Goal: Task Accomplishment & Management: Manage account settings

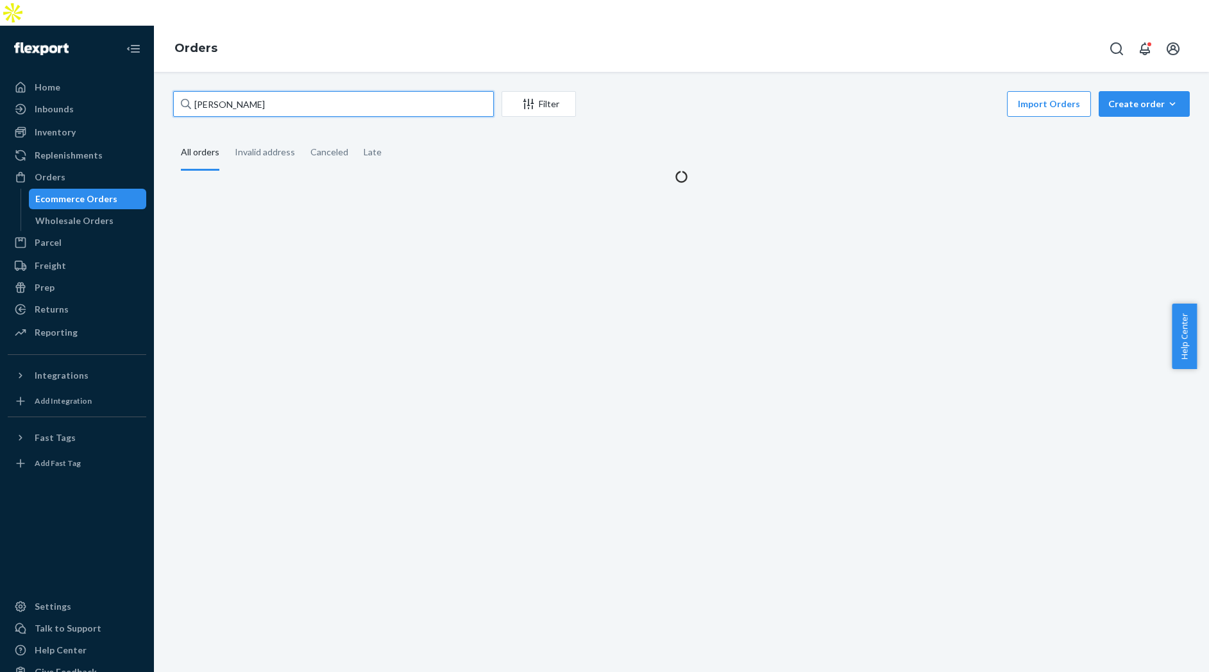
click at [222, 91] on input "[PERSON_NAME]" at bounding box center [333, 104] width 321 height 26
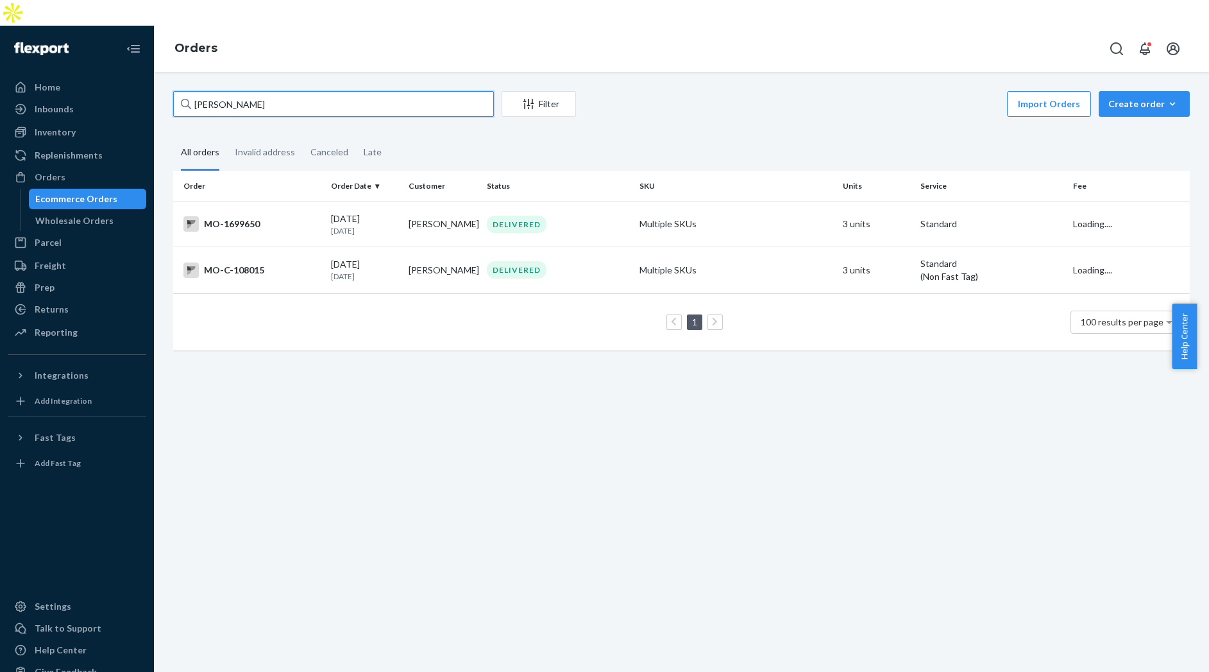
click at [210, 91] on input "[PERSON_NAME]" at bounding box center [333, 104] width 321 height 26
click at [223, 91] on input "[PERSON_NAME]" at bounding box center [333, 104] width 321 height 26
paste input "L"
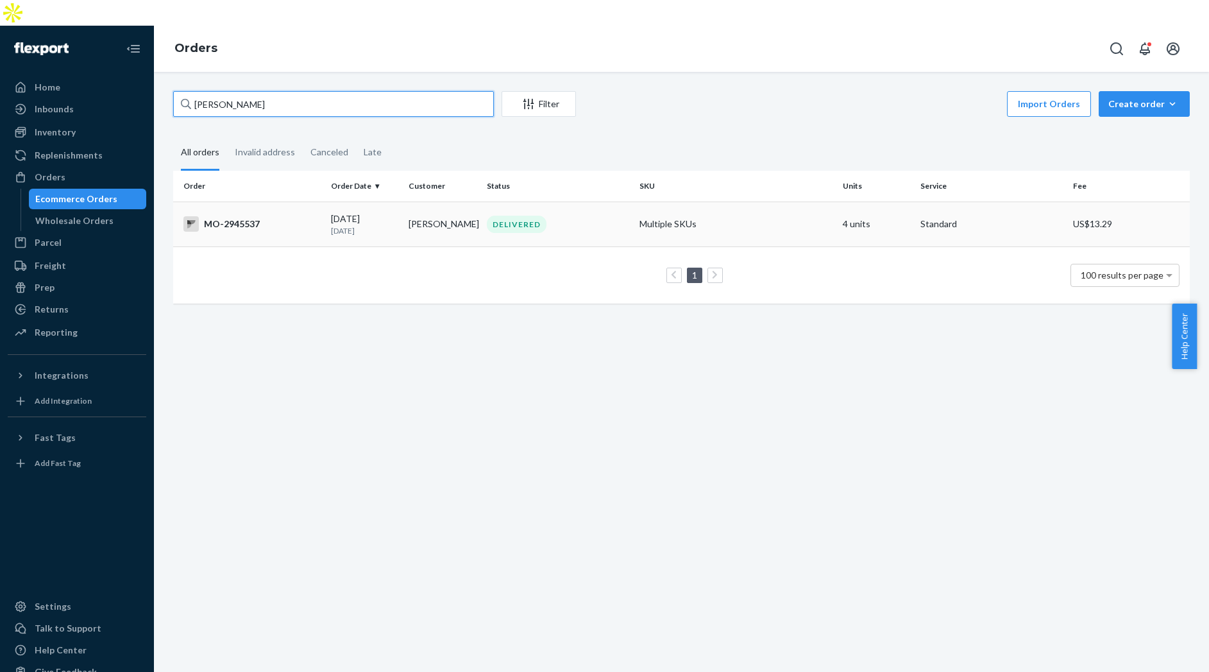
type input "[PERSON_NAME]"
click at [254, 216] on div "MO-2945537" at bounding box center [251, 223] width 137 height 15
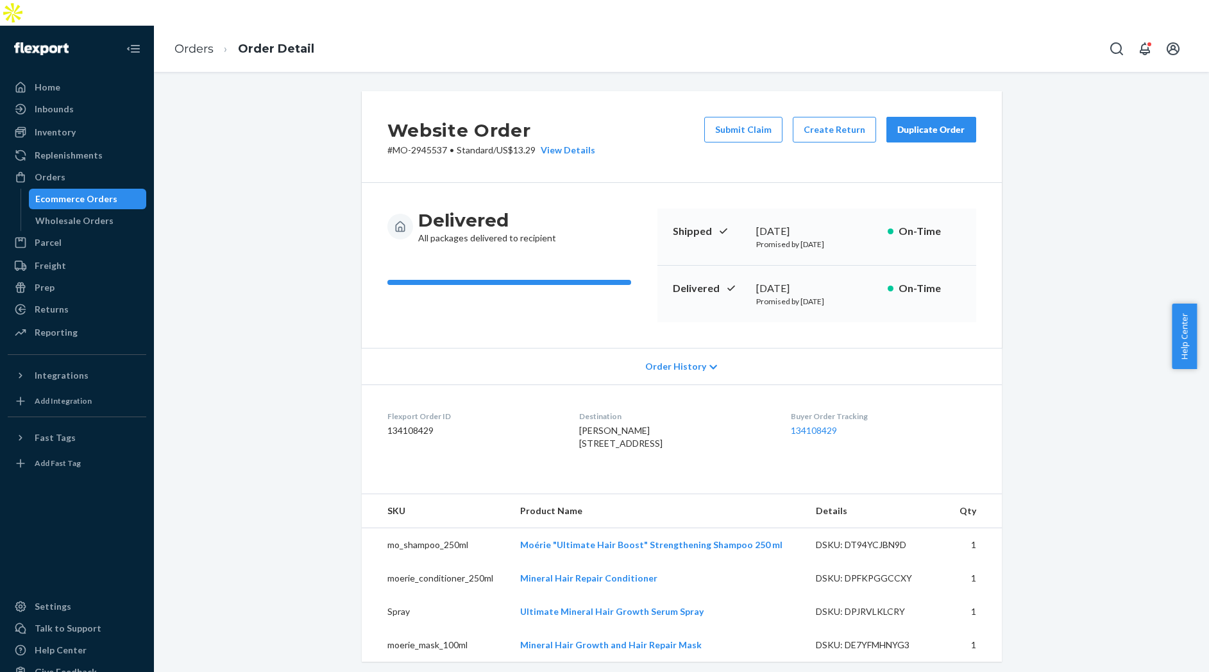
drag, startPoint x: 370, startPoint y: 19, endPoint x: 450, endPoint y: 199, distance: 197.3
click at [370, 26] on div "Orders Order Detail" at bounding box center [681, 49] width 1055 height 46
click at [733, 117] on button "Submit Claim" at bounding box center [743, 130] width 78 height 26
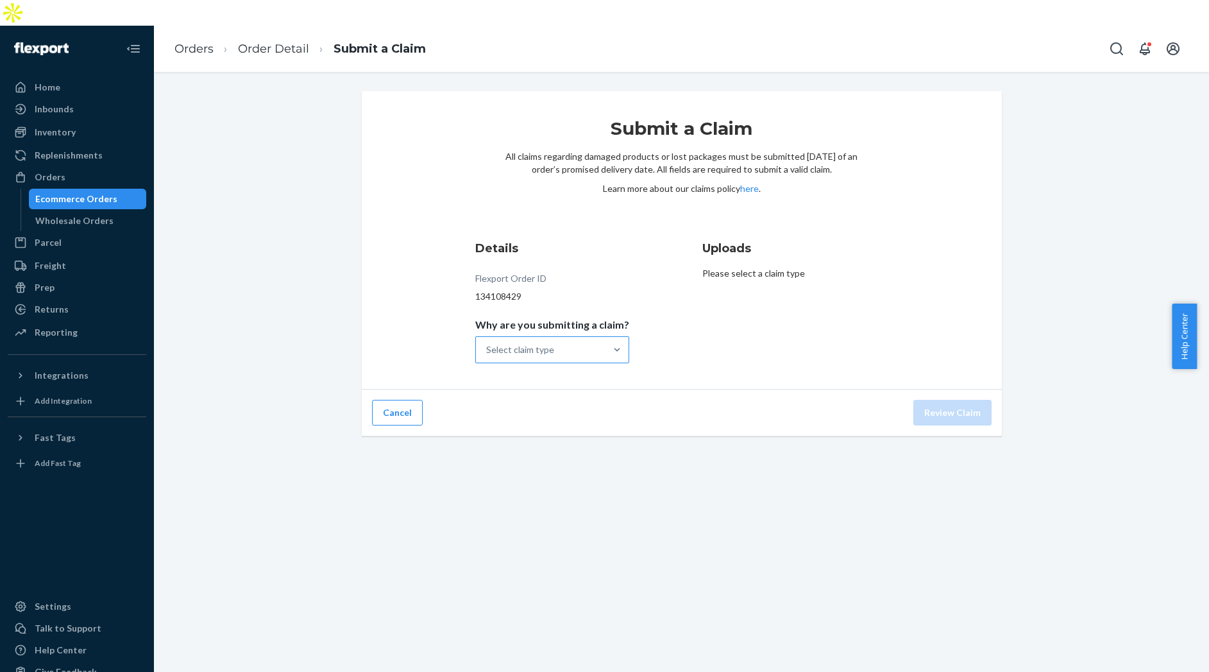
click at [511, 337] on div "Select claim type" at bounding box center [541, 350] width 130 height 26
click at [488, 343] on input "Why are you submitting a claim? Select claim type" at bounding box center [486, 349] width 1 height 13
click at [538, 394] on div "Order delivered damaged" at bounding box center [552, 407] width 149 height 26
click at [488, 356] on input "Why are you submitting a claim? option Order delivered damaged focused, 2 of 4.…" at bounding box center [486, 349] width 1 height 13
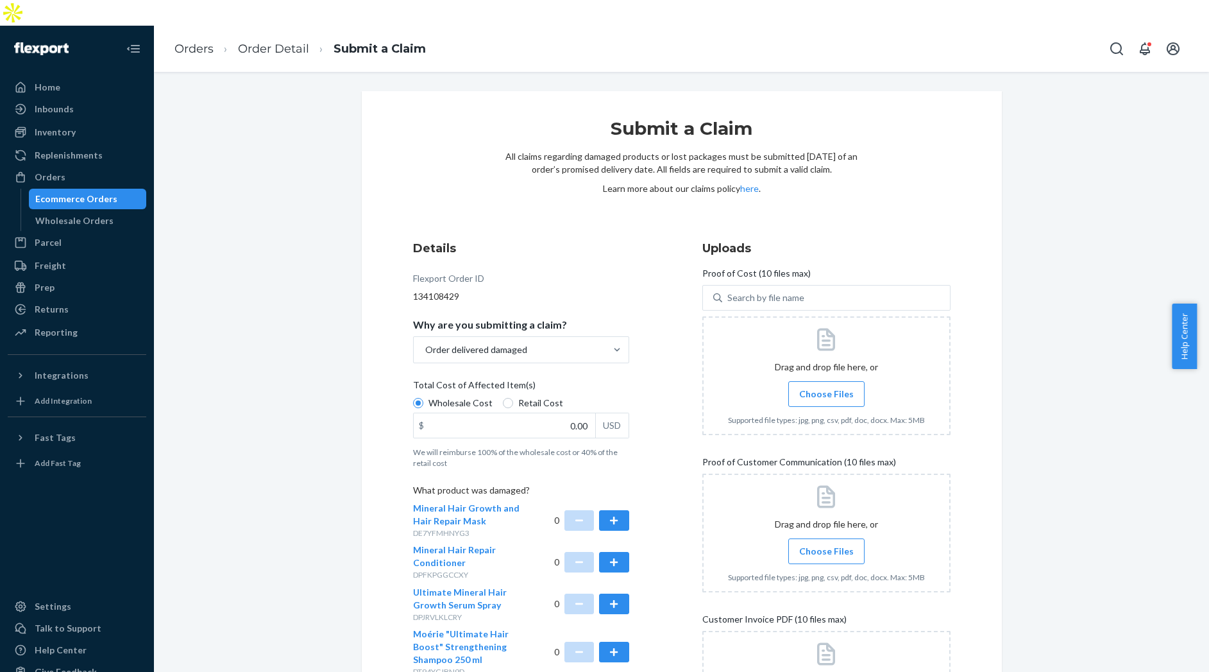
click at [491, 396] on div "Wholesale Cost Retail Cost" at bounding box center [521, 404] width 226 height 16
click at [423, 398] on input "Wholesale Cost" at bounding box center [418, 403] width 10 height 10
click at [518, 396] on span "Retail Cost" at bounding box center [540, 402] width 45 height 13
click at [511, 398] on input "Retail Cost" at bounding box center [508, 403] width 10 height 10
radio input "true"
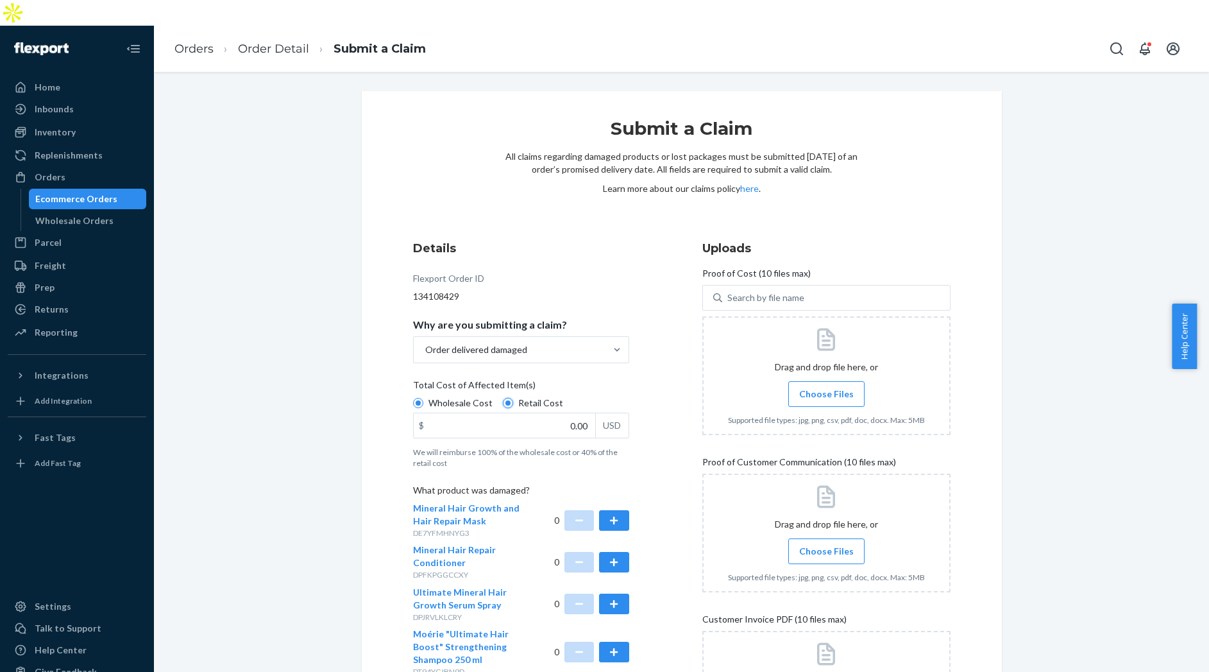
radio input "false"
click at [572, 413] on input "0.00" at bounding box center [505, 425] width 182 height 24
type input "14.00"
drag, startPoint x: 215, startPoint y: 446, endPoint x: 332, endPoint y: 489, distance: 124.8
click at [216, 446] on div "Submit a Claim All claims regarding damaged products or lost packages must be s…" at bounding box center [682, 470] width 1036 height 758
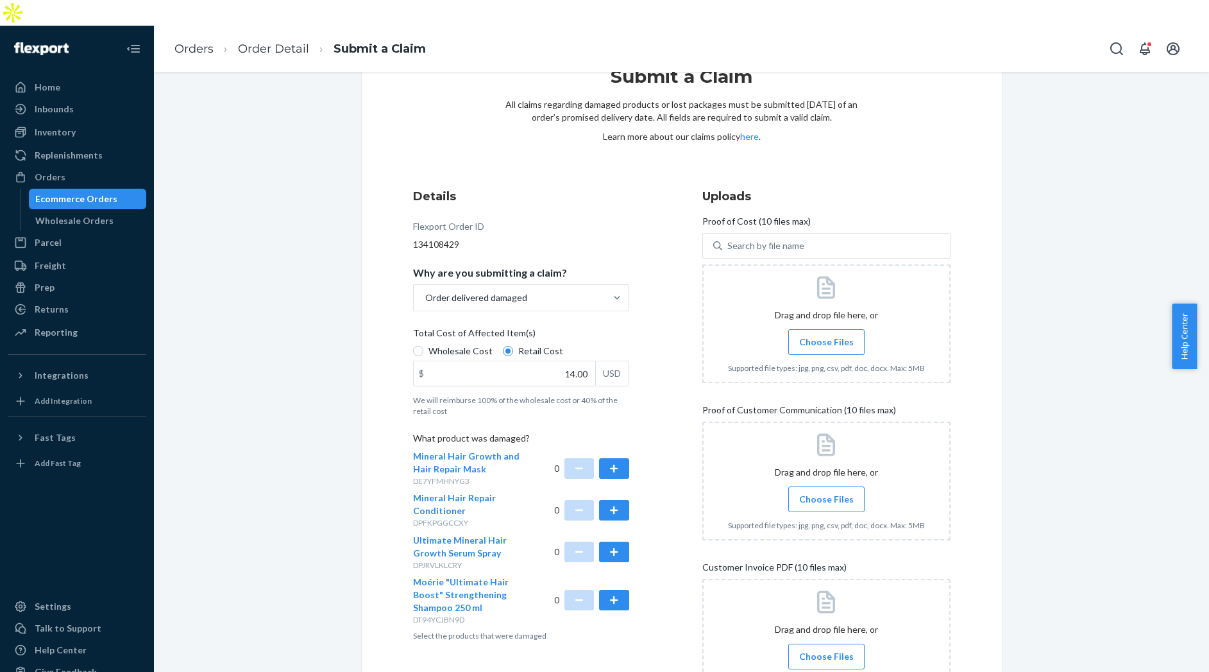
scroll to position [80, 0]
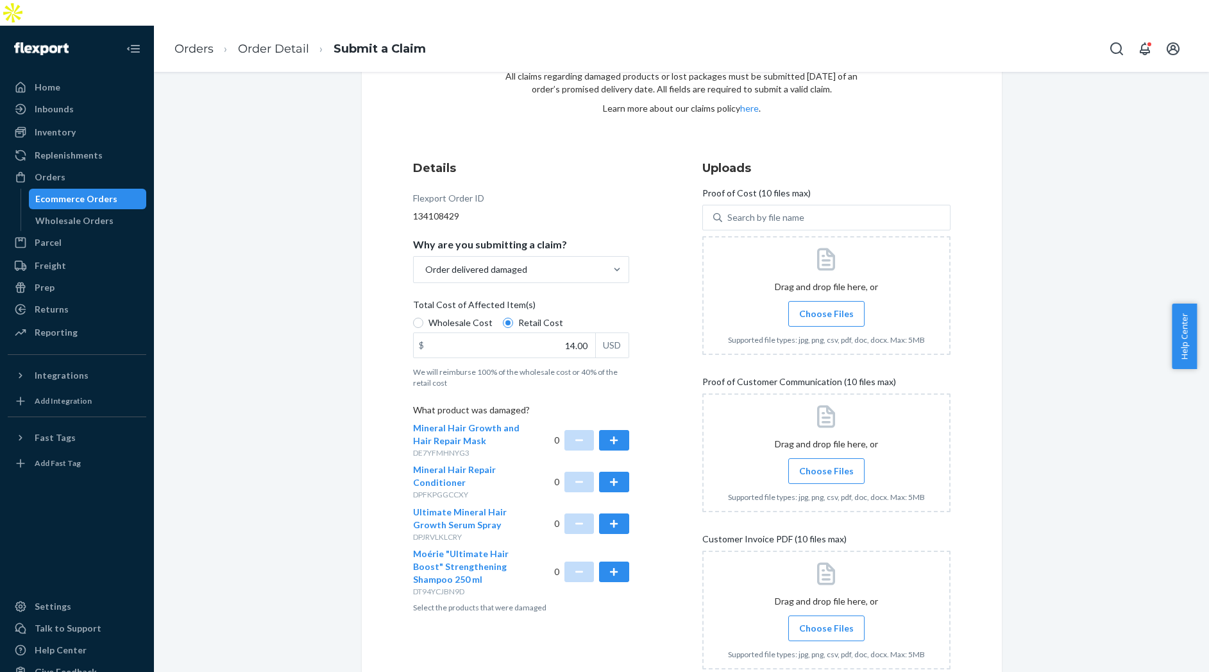
click at [618, 510] on div "0" at bounding box center [591, 523] width 75 height 37
drag, startPoint x: 607, startPoint y: 499, endPoint x: 744, endPoint y: 482, distance: 138.4
click at [613, 513] on button "button" at bounding box center [614, 523] width 30 height 21
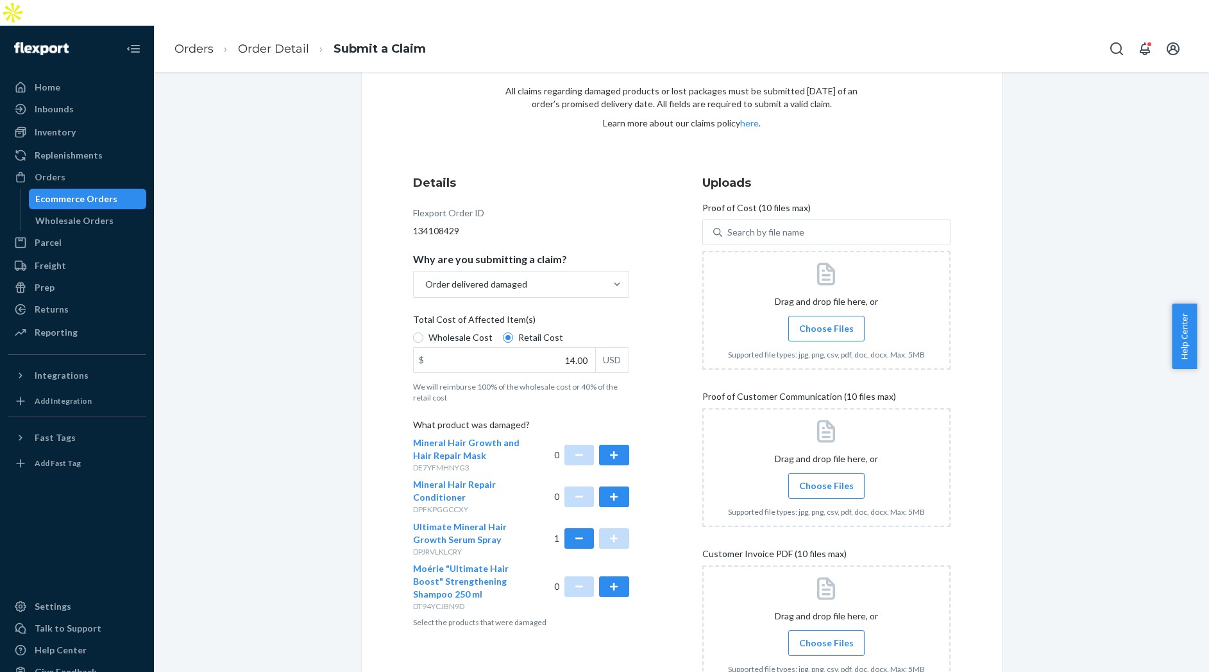
scroll to position [0, 0]
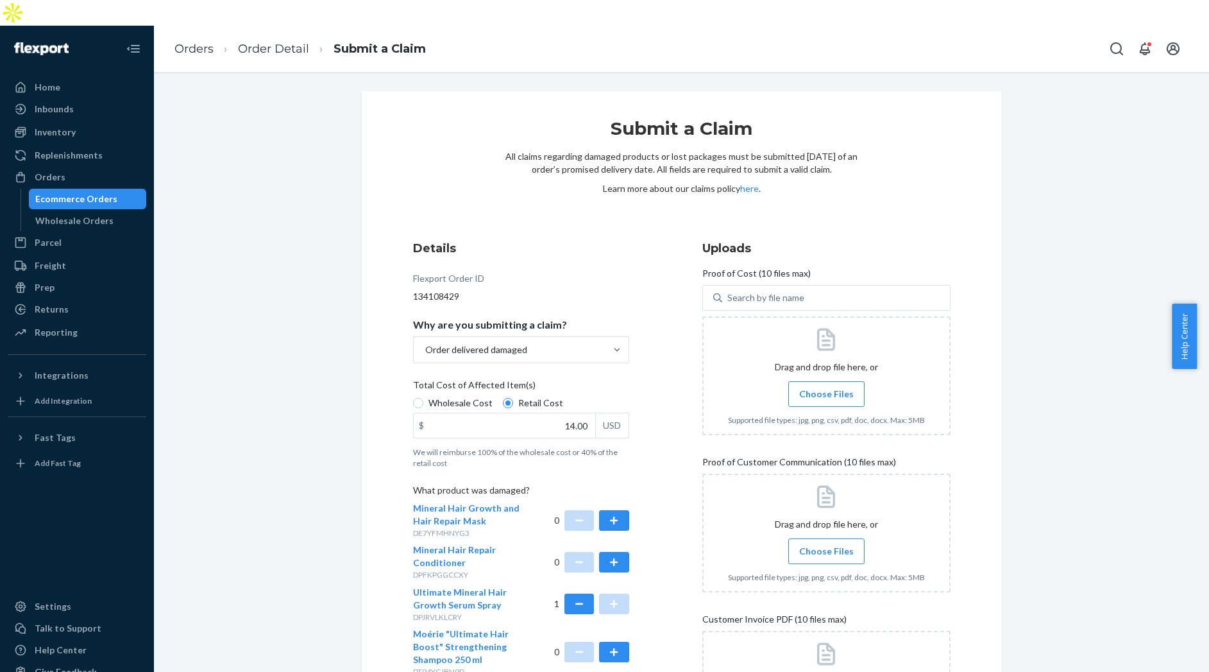
click at [810, 387] on span "Choose Files" at bounding box center [826, 393] width 55 height 13
click at [826, 387] on input "Choose Files" at bounding box center [826, 394] width 1 height 14
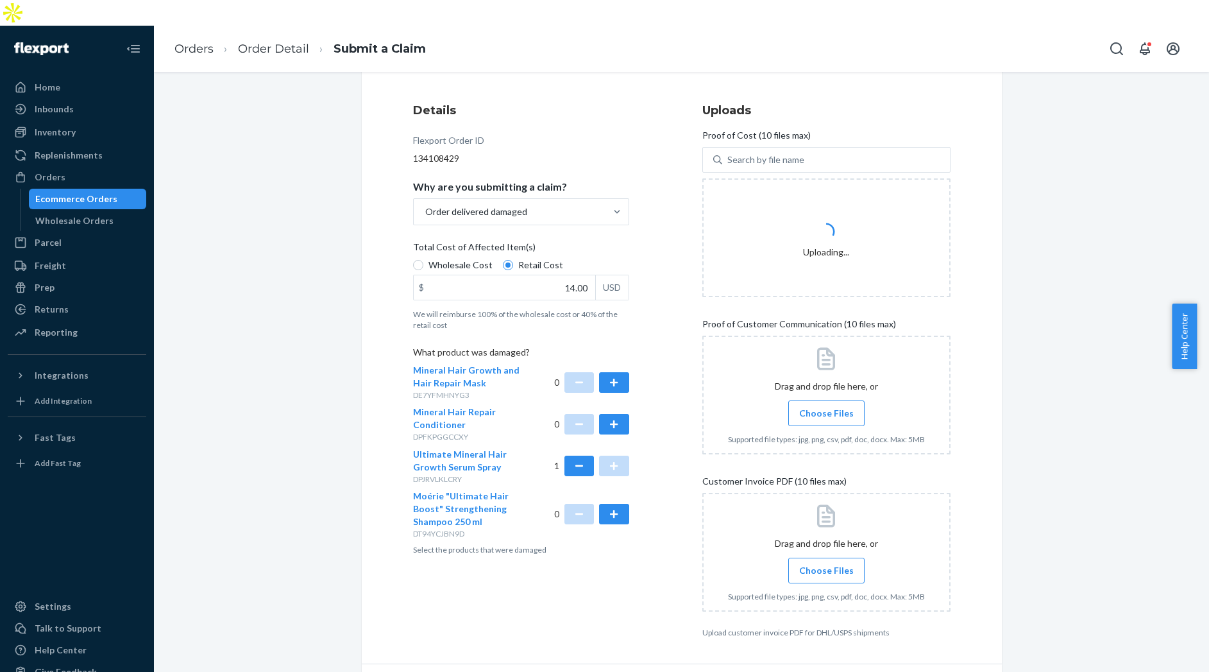
scroll to position [151, 0]
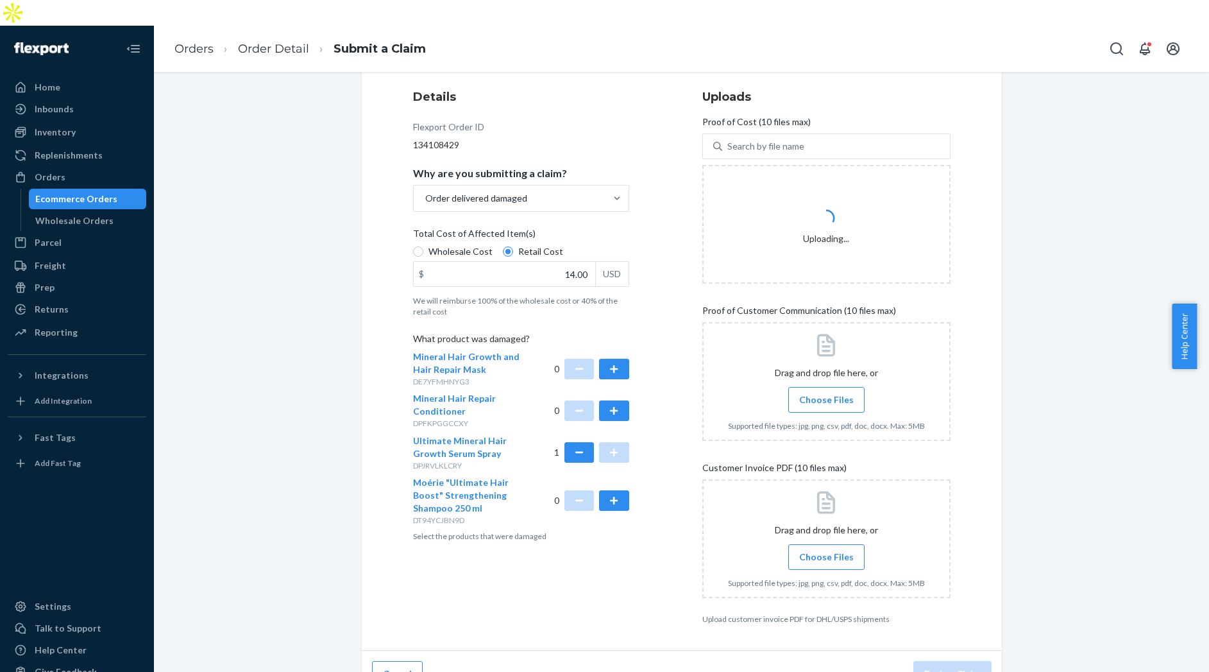
click at [802, 550] on span "Choose Files" at bounding box center [826, 556] width 55 height 13
click at [826, 550] on input "Choose Files" at bounding box center [826, 557] width 1 height 14
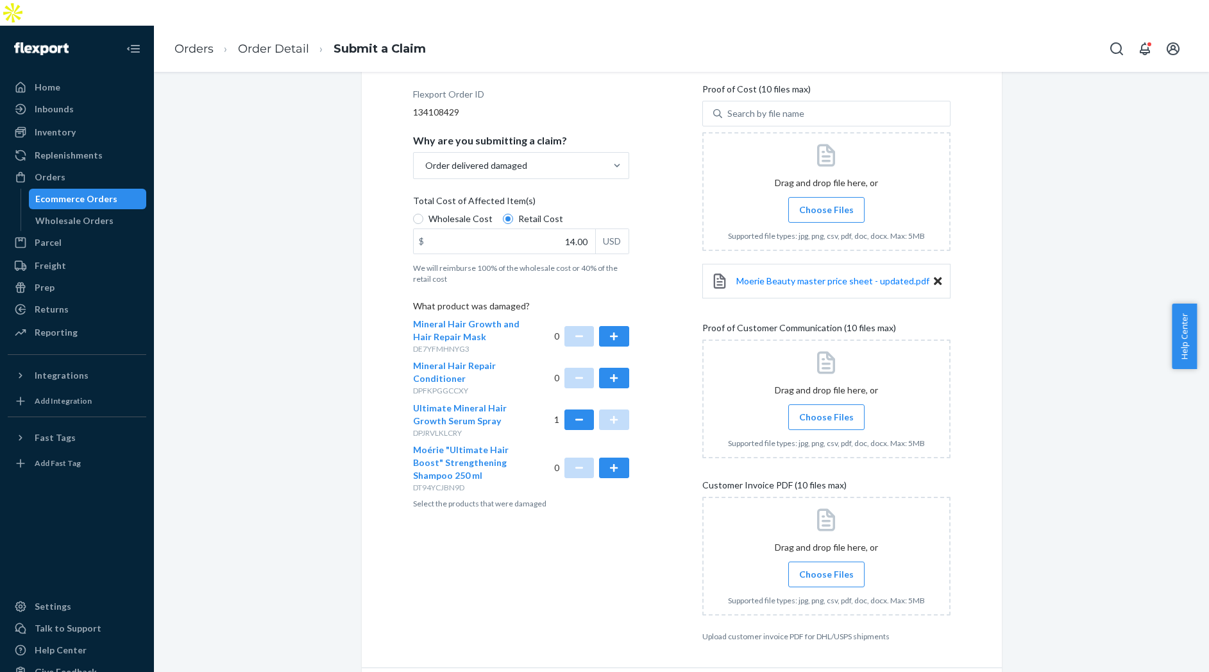
scroll to position [201, 0]
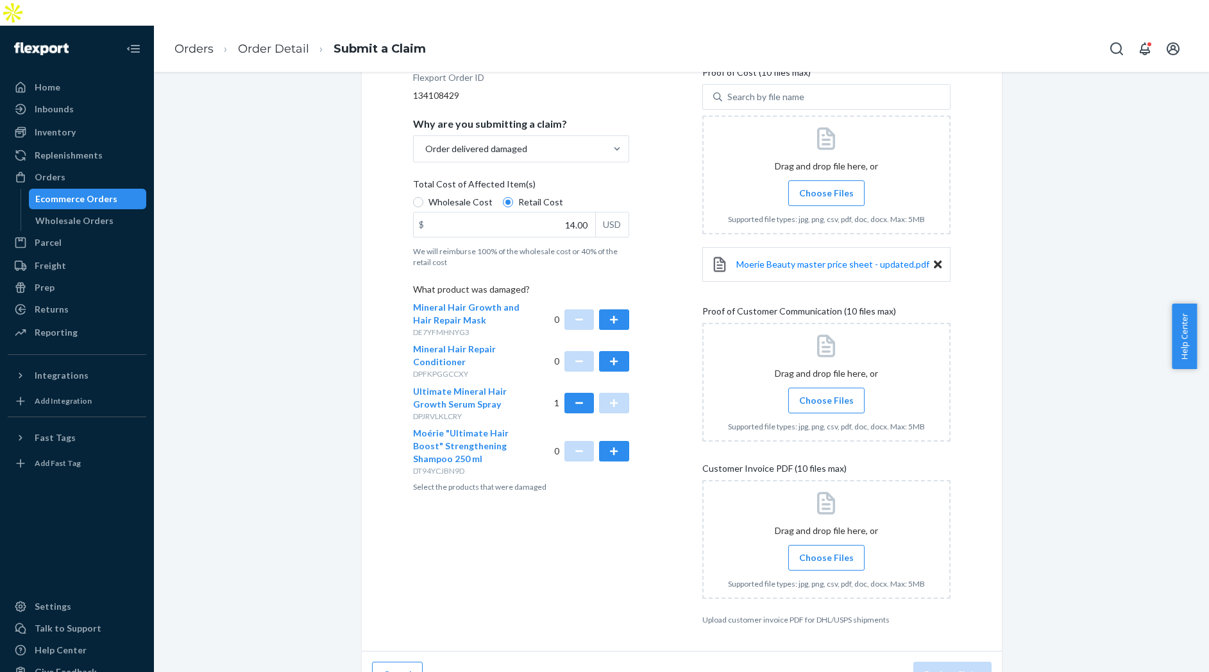
click at [817, 551] on span "Choose Files" at bounding box center [826, 557] width 55 height 13
click at [826, 550] on input "Choose Files" at bounding box center [826, 557] width 1 height 14
click at [837, 387] on label "Choose Files" at bounding box center [826, 400] width 76 height 26
click at [831, 394] on span "Choose Files" at bounding box center [826, 400] width 55 height 13
click at [827, 393] on input "Choose Files" at bounding box center [826, 400] width 1 height 14
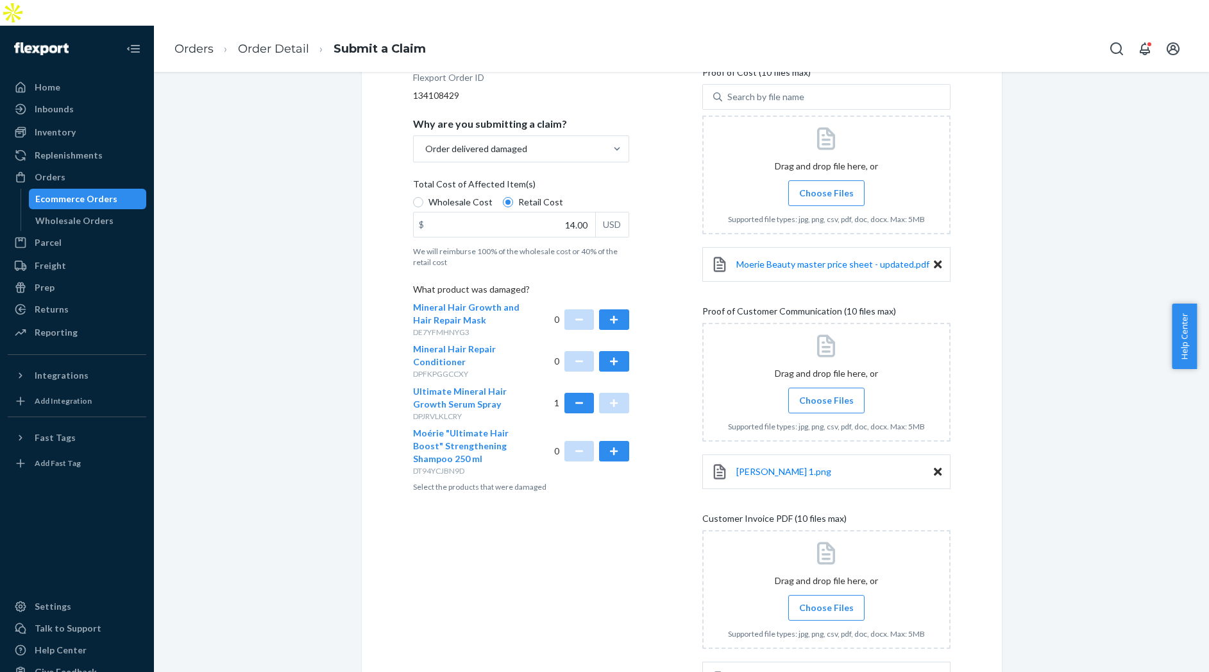
drag, startPoint x: 574, startPoint y: 8, endPoint x: 641, endPoint y: 403, distance: 400.8
click at [579, 26] on div "Orders Order Detail Submit a Claim" at bounding box center [681, 49] width 1055 height 46
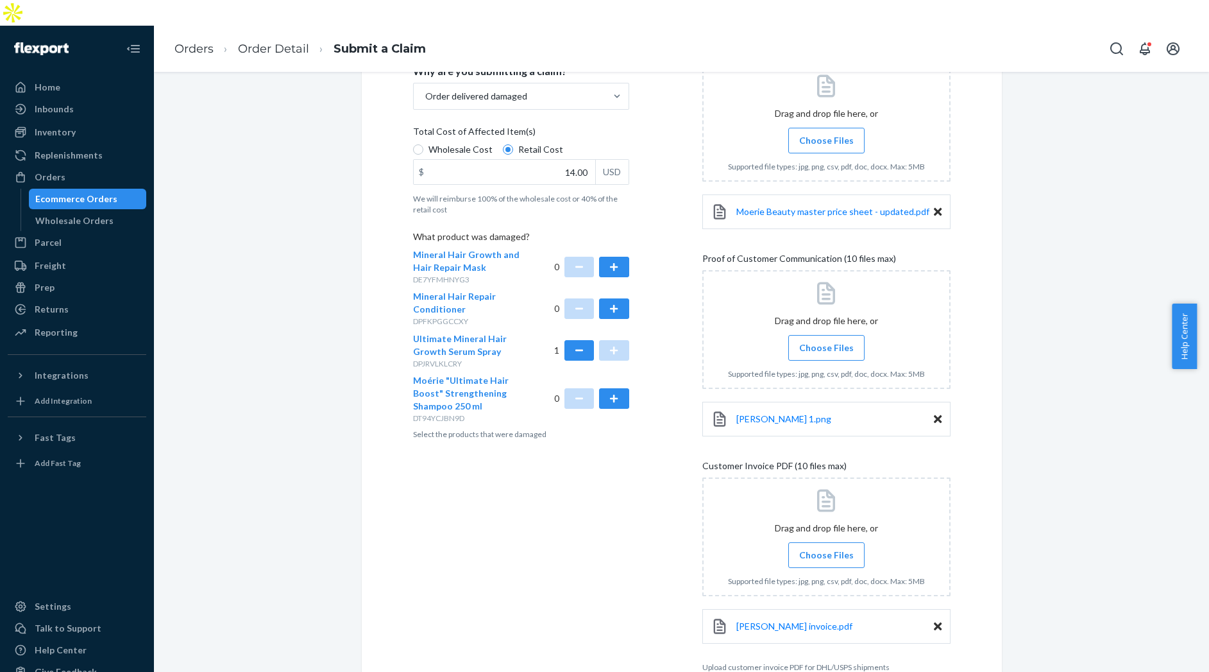
scroll to position [281, 0]
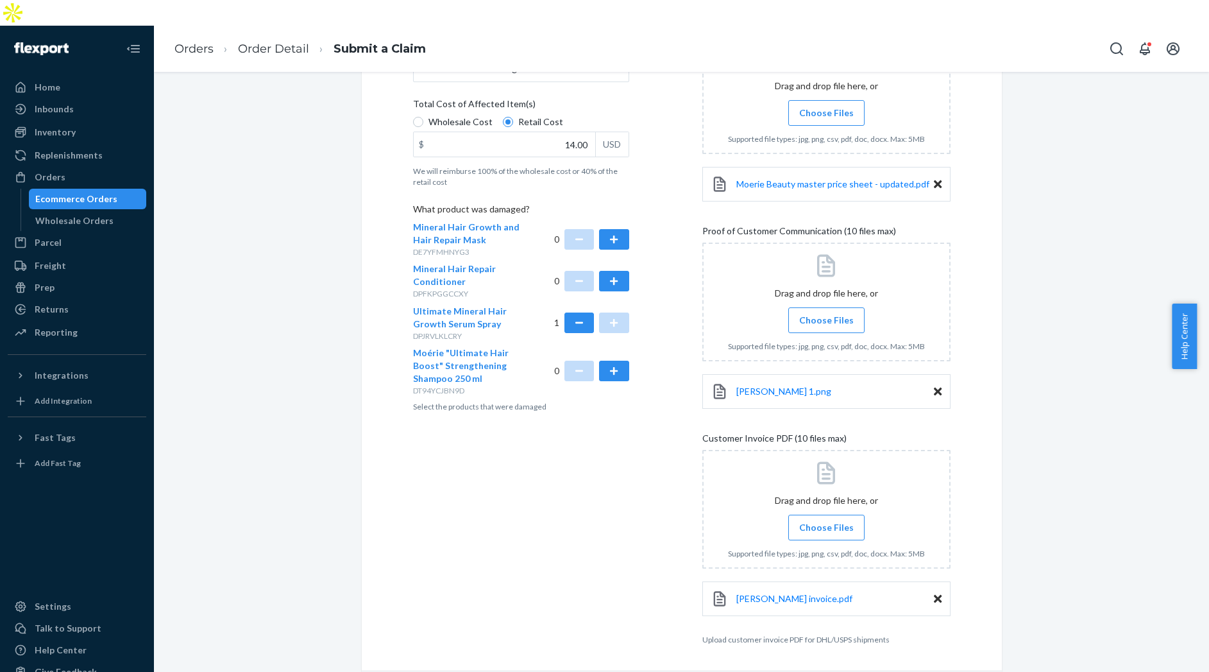
click at [810, 521] on span "Choose Files" at bounding box center [826, 527] width 55 height 13
click at [826, 520] on input "Choose Files" at bounding box center [826, 527] width 1 height 14
click at [831, 307] on label "Choose Files" at bounding box center [826, 320] width 76 height 26
click at [827, 313] on input "Choose Files" at bounding box center [826, 320] width 1 height 14
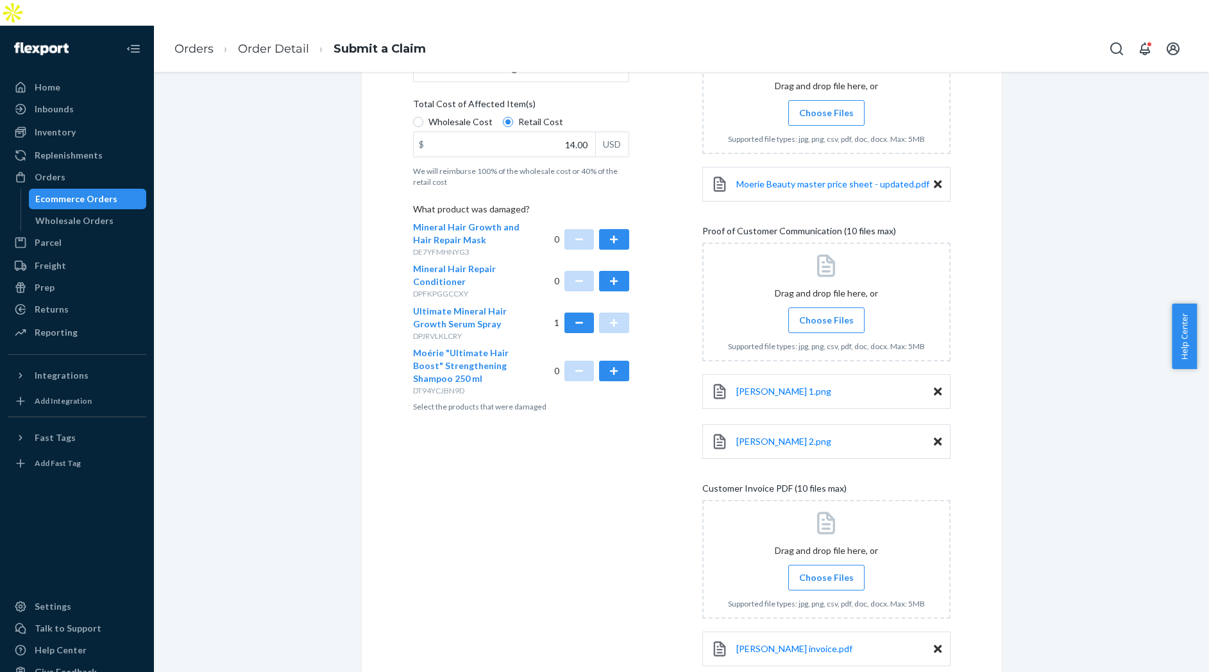
click at [532, 26] on div "Orders Order Detail Submit a Claim" at bounding box center [681, 49] width 1055 height 46
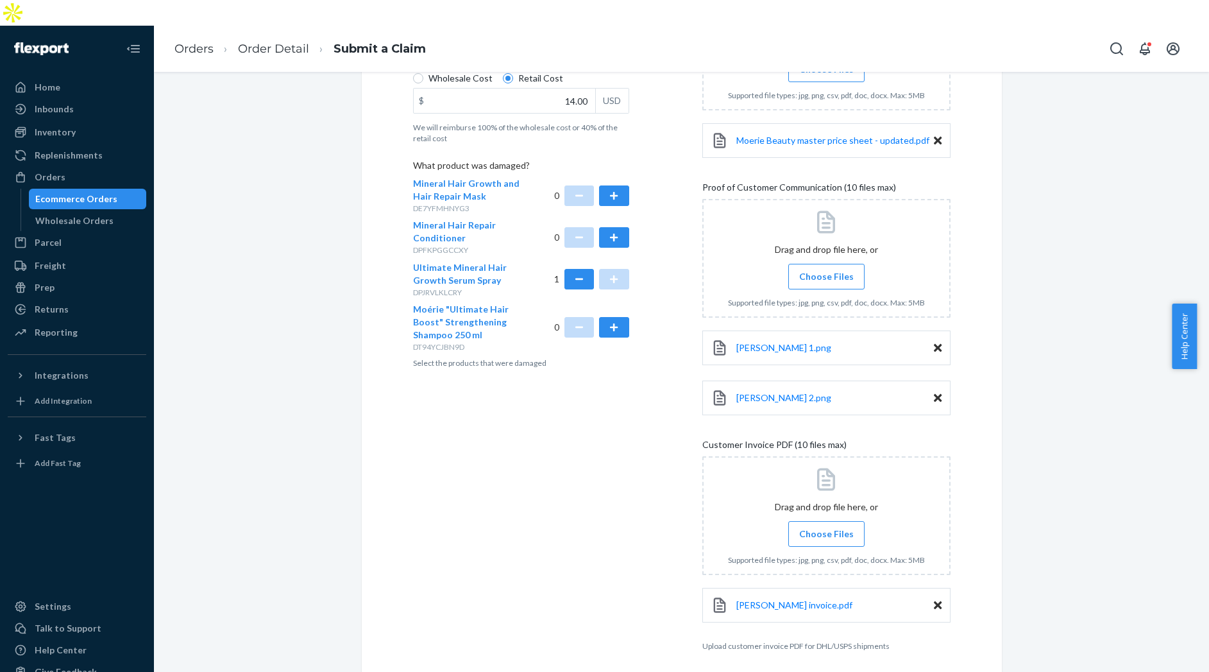
scroll to position [353, 0]
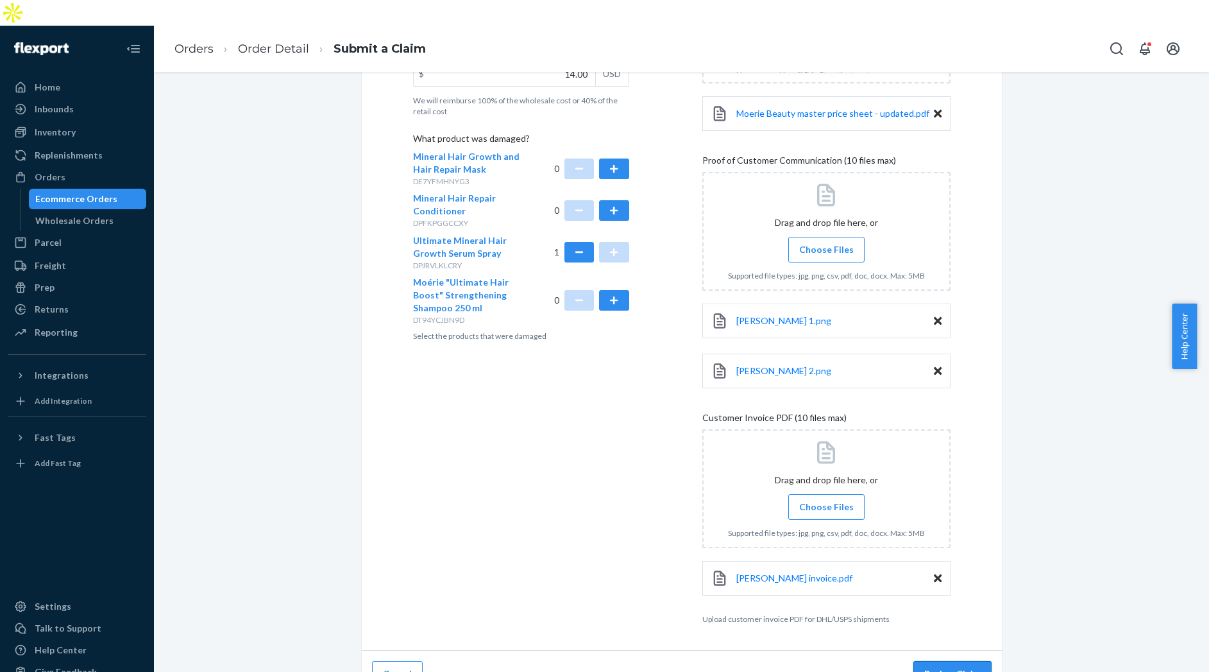
click at [956, 661] on button "Review Claim" at bounding box center [952, 674] width 78 height 26
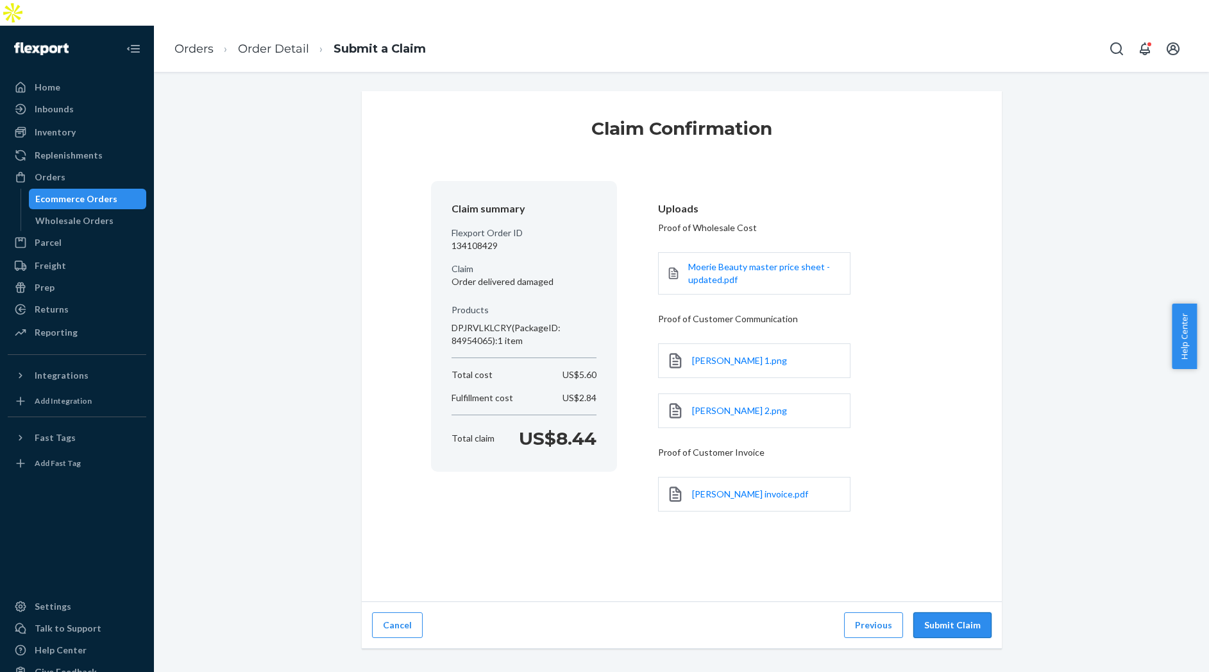
click at [937, 612] on button "Submit Claim" at bounding box center [952, 625] width 78 height 26
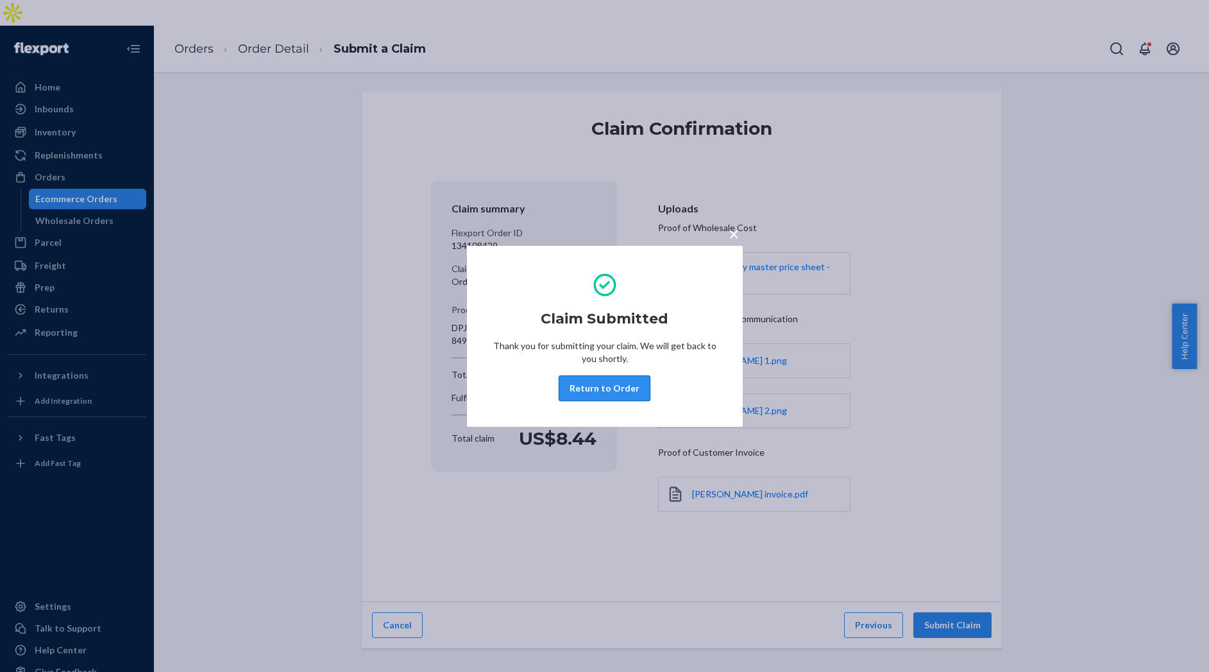
click at [607, 393] on button "Return to Order" at bounding box center [605, 388] width 92 height 26
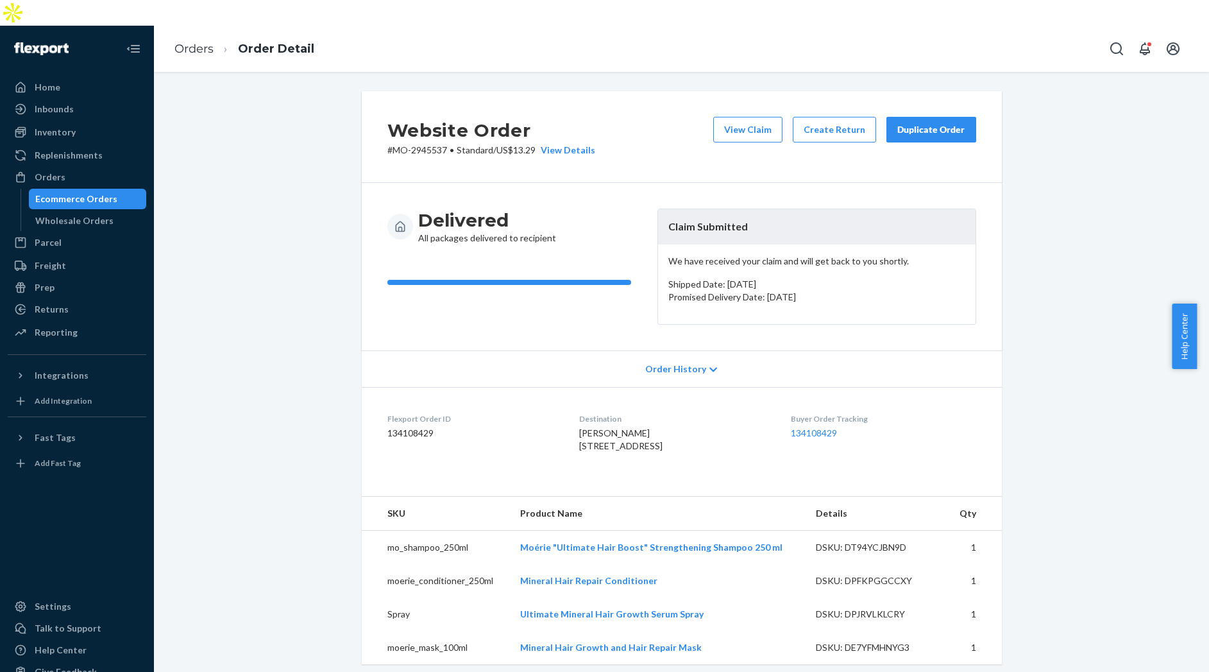
click at [928, 123] on div "Duplicate Order" at bounding box center [931, 129] width 68 height 13
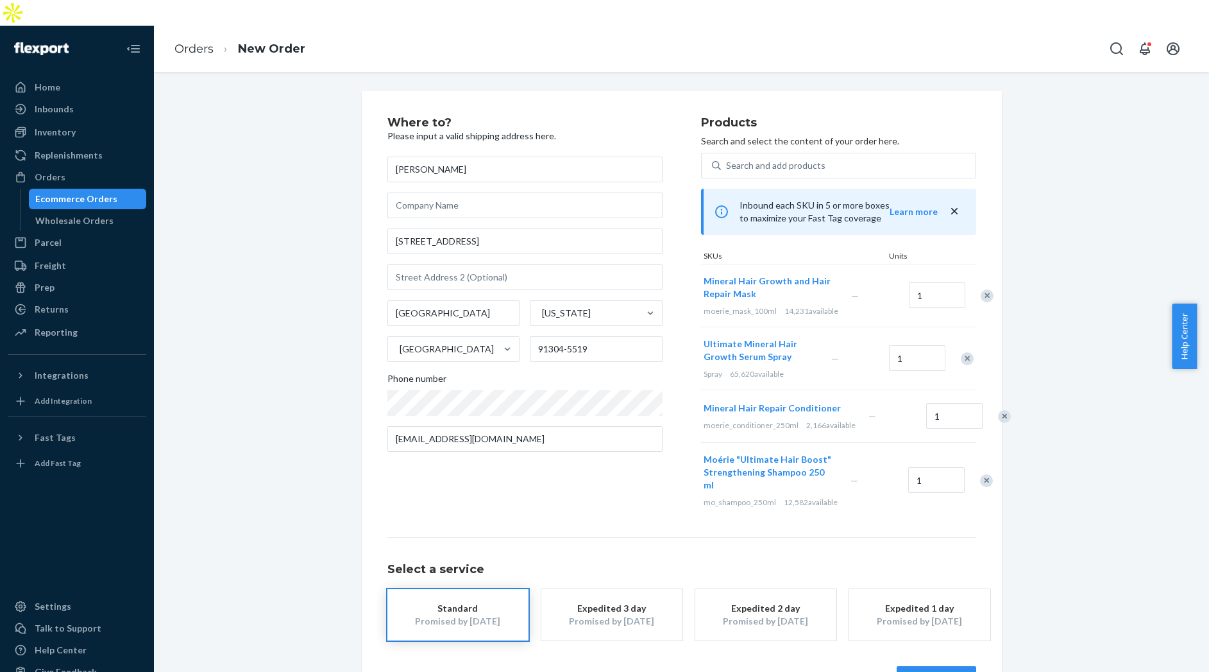
drag, startPoint x: 966, startPoint y: 274, endPoint x: 967, endPoint y: 319, distance: 44.9
click at [981, 289] on div "Remove Item" at bounding box center [987, 295] width 13 height 13
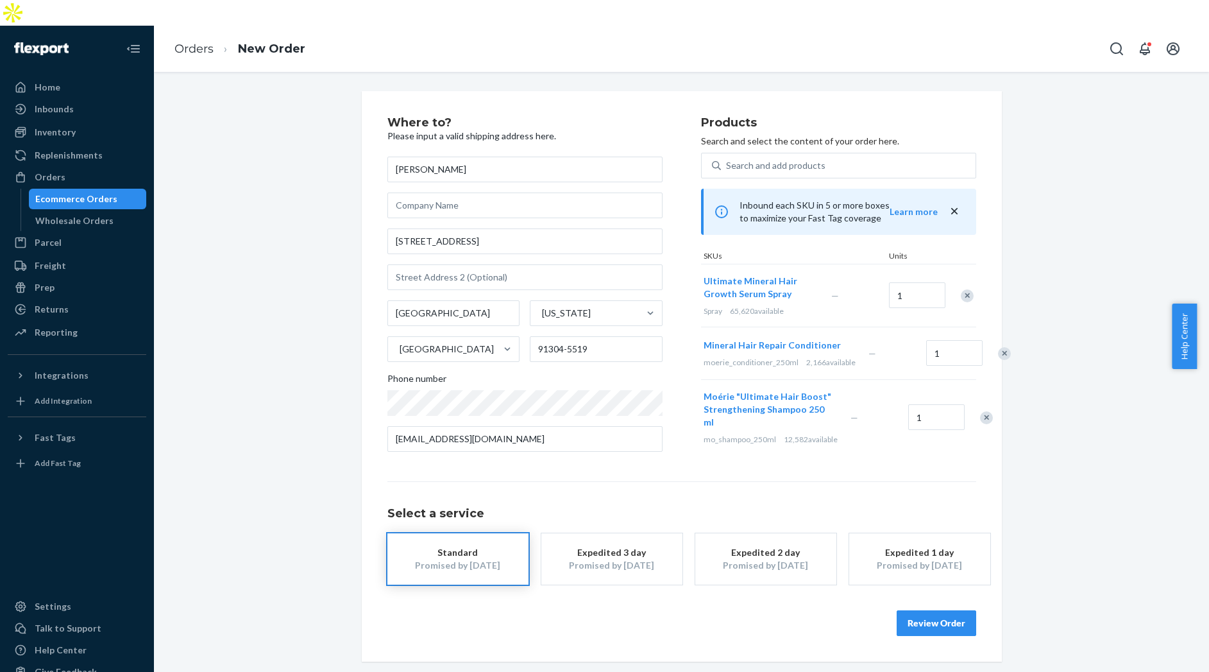
click at [998, 347] on div "Remove Item" at bounding box center [1004, 353] width 13 height 13
click at [980, 359] on div "Remove Item" at bounding box center [986, 365] width 13 height 13
click at [924, 610] on button "Review Order" at bounding box center [937, 623] width 80 height 26
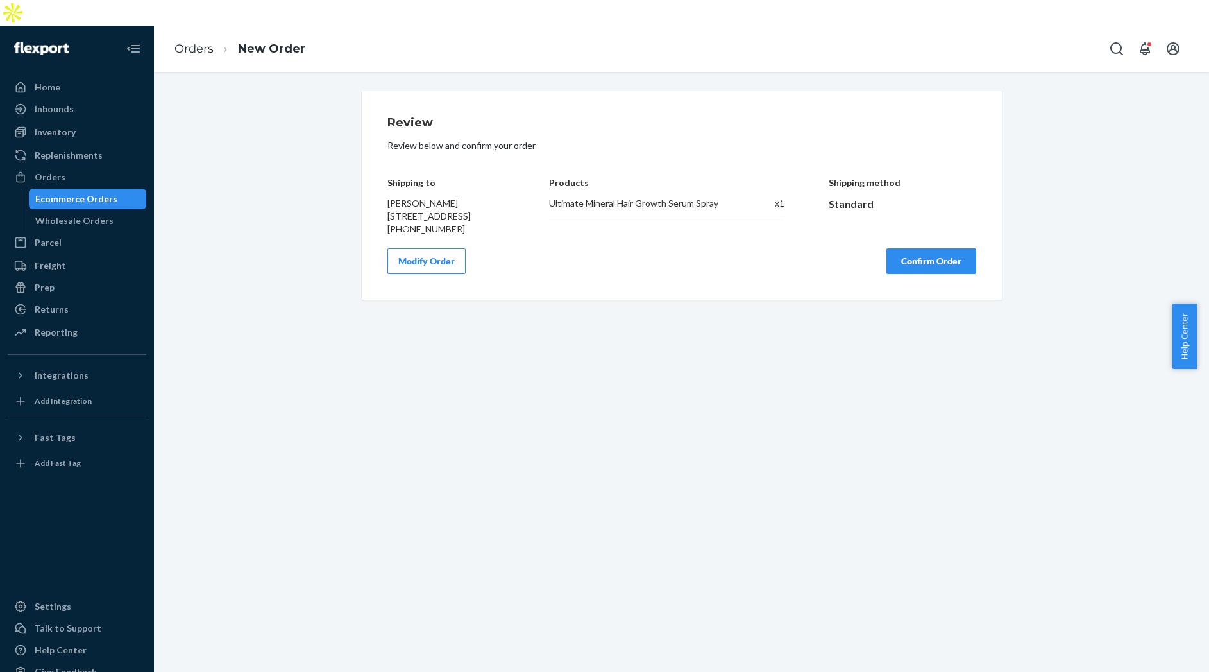
drag, startPoint x: 954, startPoint y: 257, endPoint x: 1078, endPoint y: 501, distance: 273.7
click at [955, 259] on button "Confirm Order" at bounding box center [932, 261] width 90 height 26
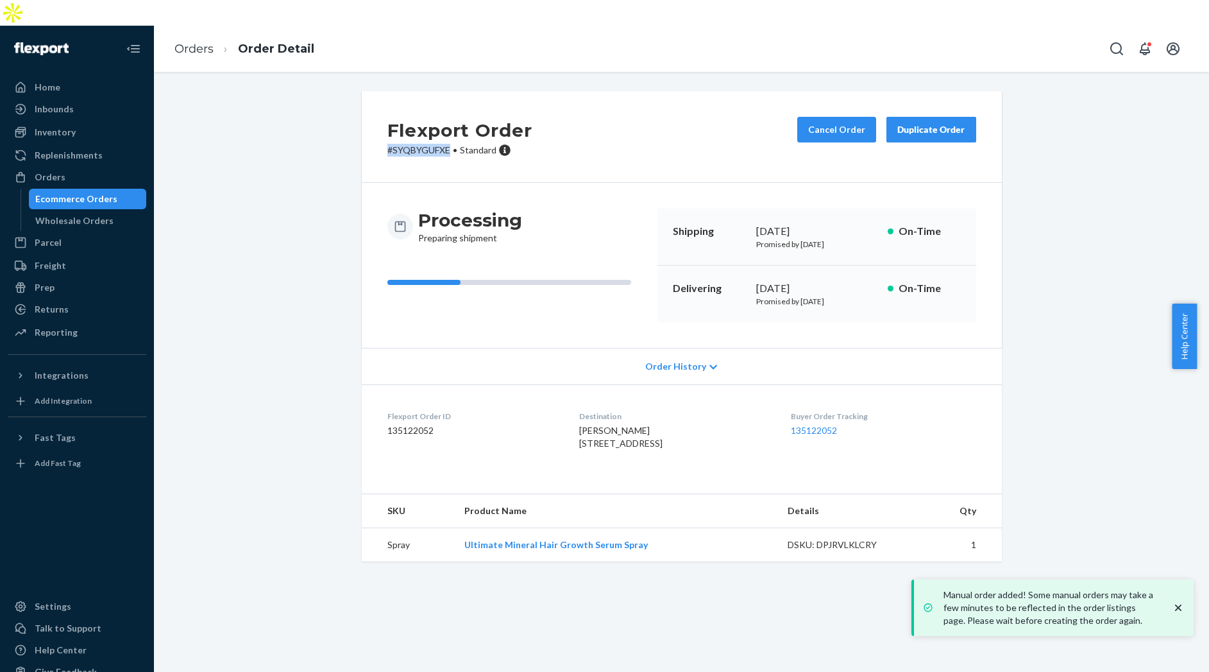
drag, startPoint x: 377, startPoint y: 123, endPoint x: 446, endPoint y: 126, distance: 68.7
click at [446, 126] on div "Flexport Order # SYQBYGUFXE • Standard Cancel Order Duplicate Order" at bounding box center [682, 137] width 640 height 92
copy p "# SYQBYGUFXE"
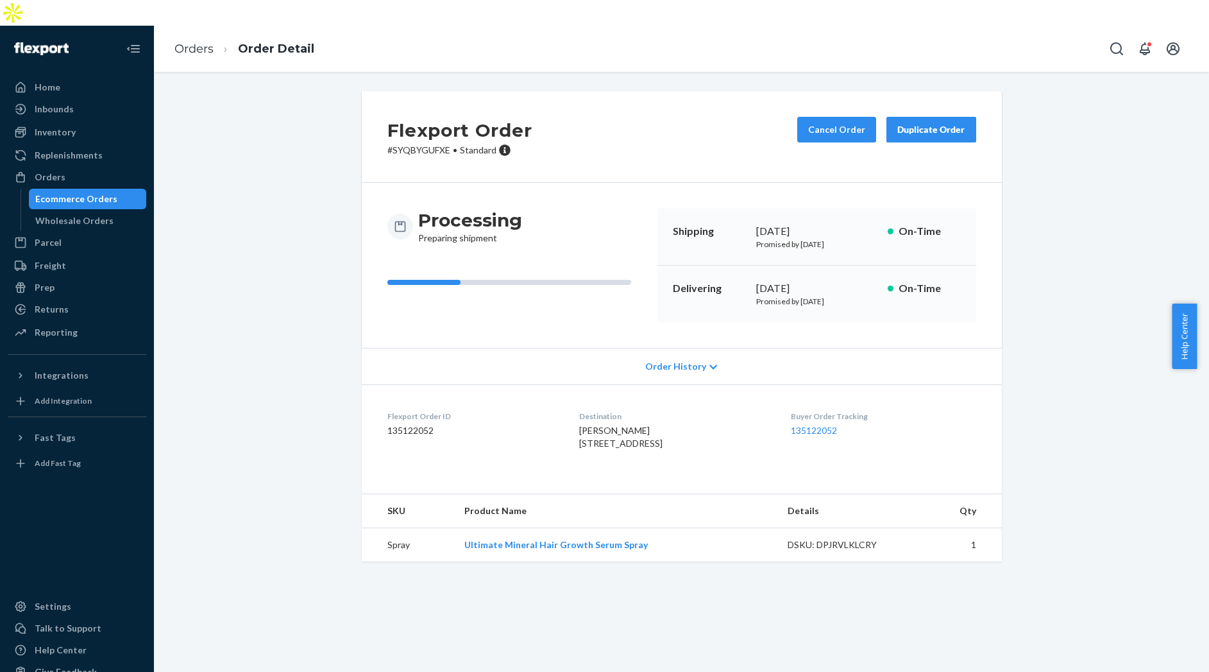
drag, startPoint x: 378, startPoint y: 21, endPoint x: 396, endPoint y: 28, distance: 18.5
click at [380, 26] on div "Orders Order Detail" at bounding box center [681, 49] width 1055 height 46
drag, startPoint x: 56, startPoint y: 160, endPoint x: 79, endPoint y: 165, distance: 22.9
click at [56, 168] on div "Orders" at bounding box center [77, 177] width 136 height 18
click at [56, 192] on div "Ecommerce Orders" at bounding box center [76, 198] width 82 height 13
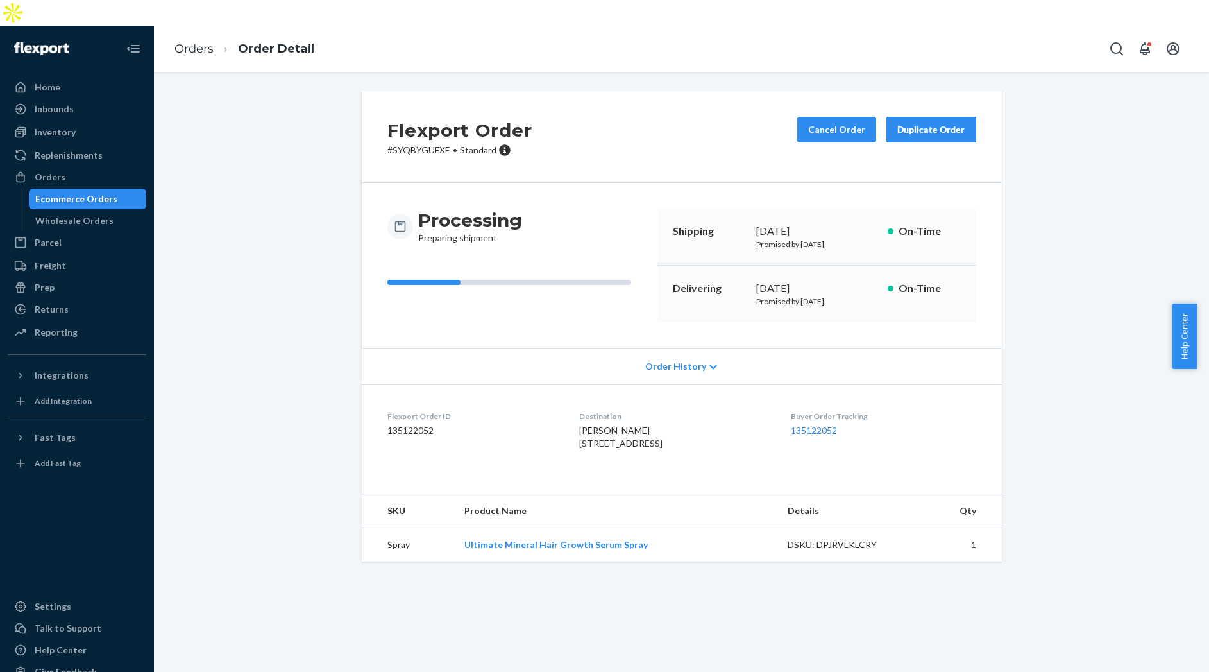
click at [56, 192] on div "Ecommerce Orders" at bounding box center [76, 198] width 82 height 13
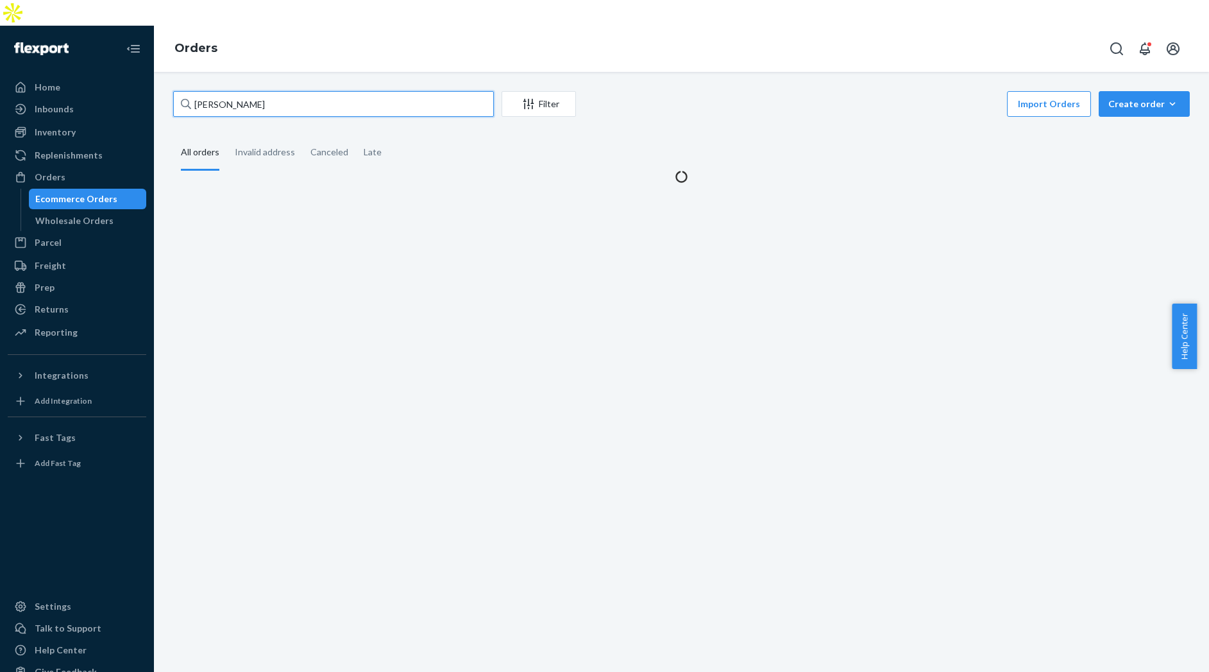
click at [241, 91] on input "[PERSON_NAME]" at bounding box center [333, 104] width 321 height 26
click at [238, 91] on input "[PERSON_NAME]" at bounding box center [333, 104] width 321 height 26
paste input "2961657"
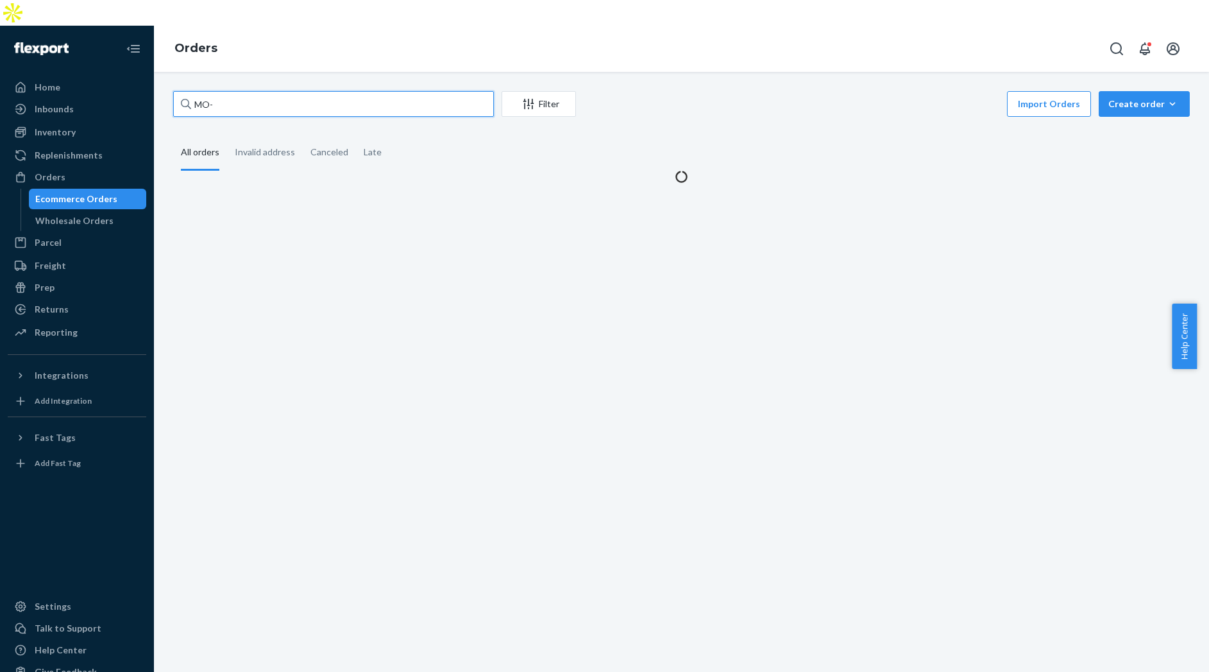
type input "MO-2961657"
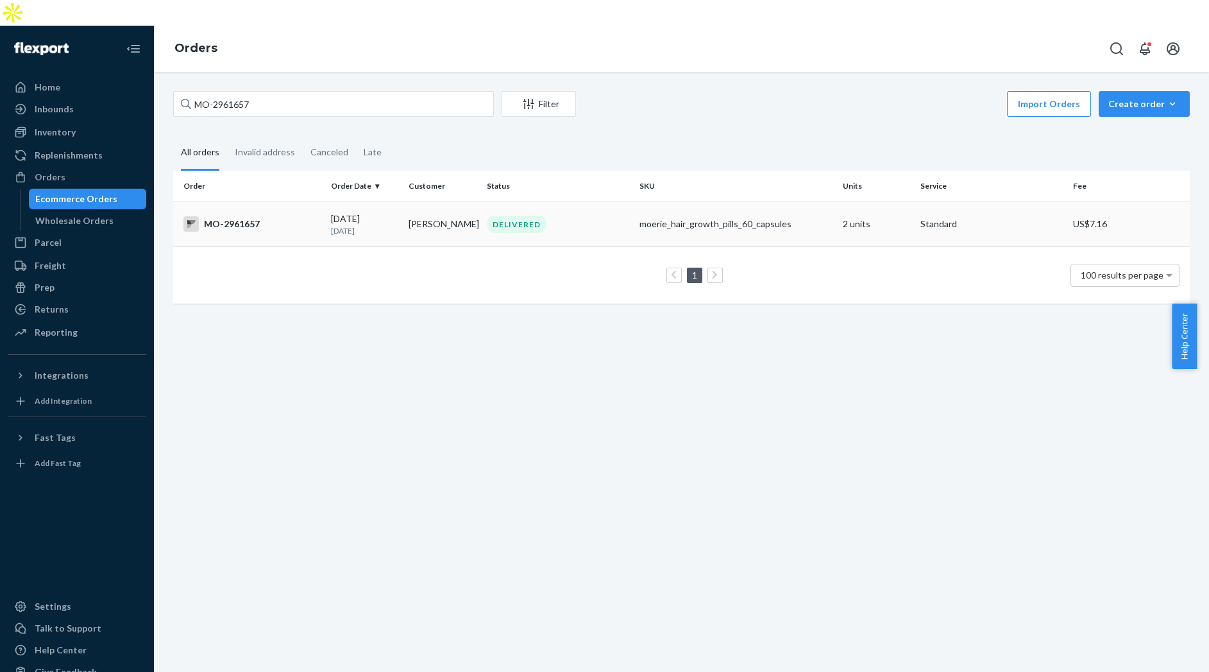
click at [316, 216] on div "MO-2961657" at bounding box center [251, 223] width 137 height 15
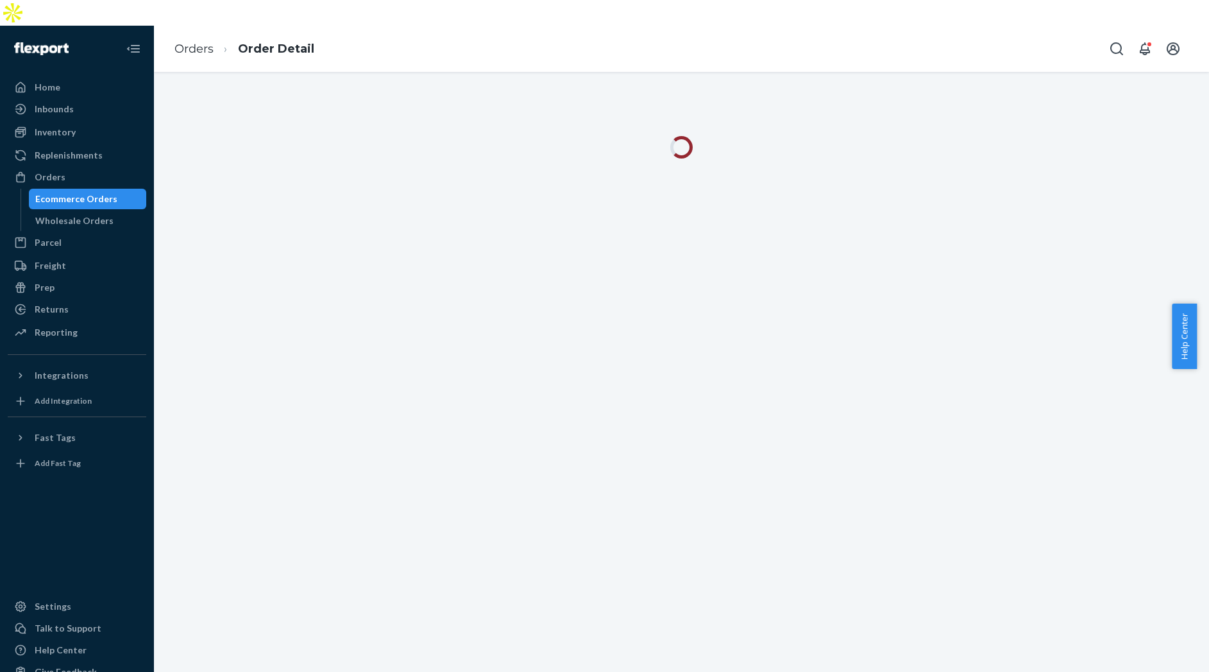
click at [64, 192] on div "Ecommerce Orders" at bounding box center [76, 198] width 82 height 13
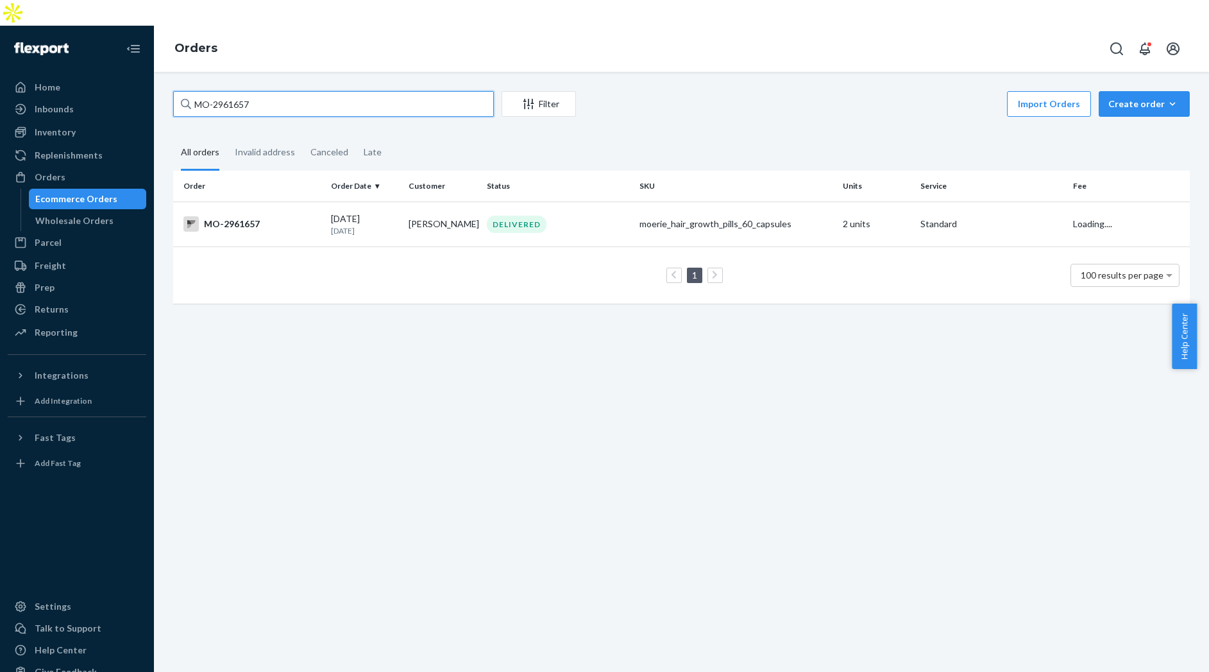
click at [265, 91] on input "MO-2961657" at bounding box center [333, 104] width 321 height 26
click at [306, 216] on div "MO-2961657" at bounding box center [251, 223] width 137 height 15
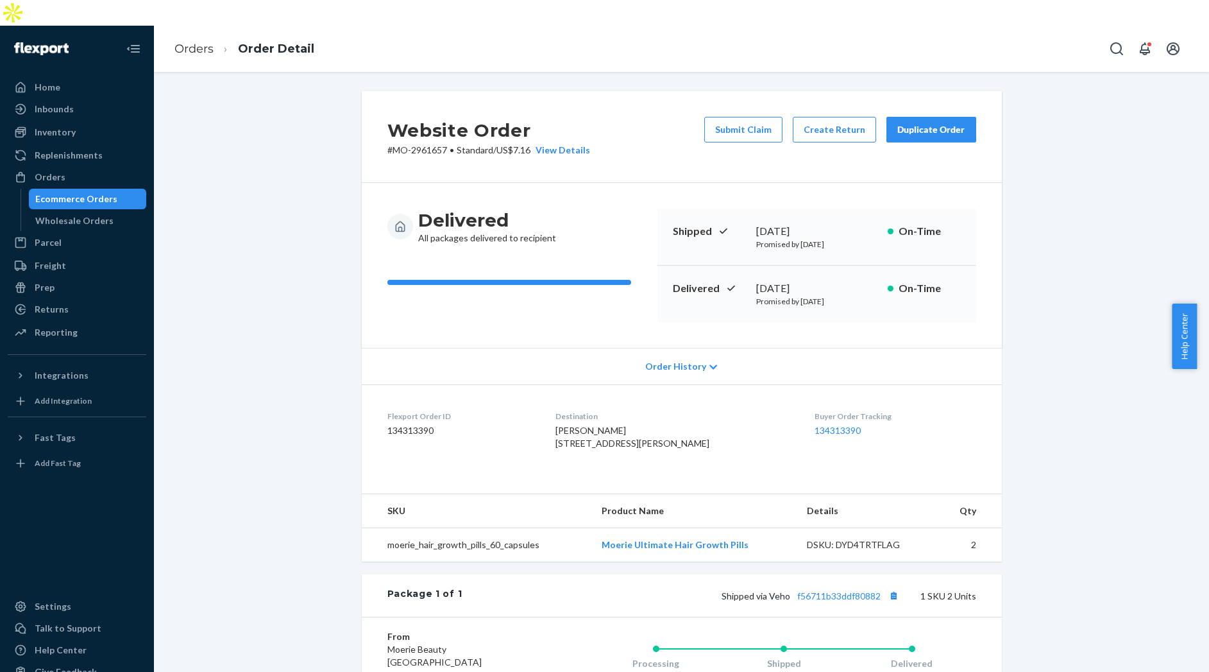
click at [594, 425] on span "[PERSON_NAME] [STREET_ADDRESS][PERSON_NAME]" at bounding box center [633, 437] width 154 height 24
copy span "[PERSON_NAME]"
click at [833, 117] on button "Create Return" at bounding box center [834, 130] width 83 height 26
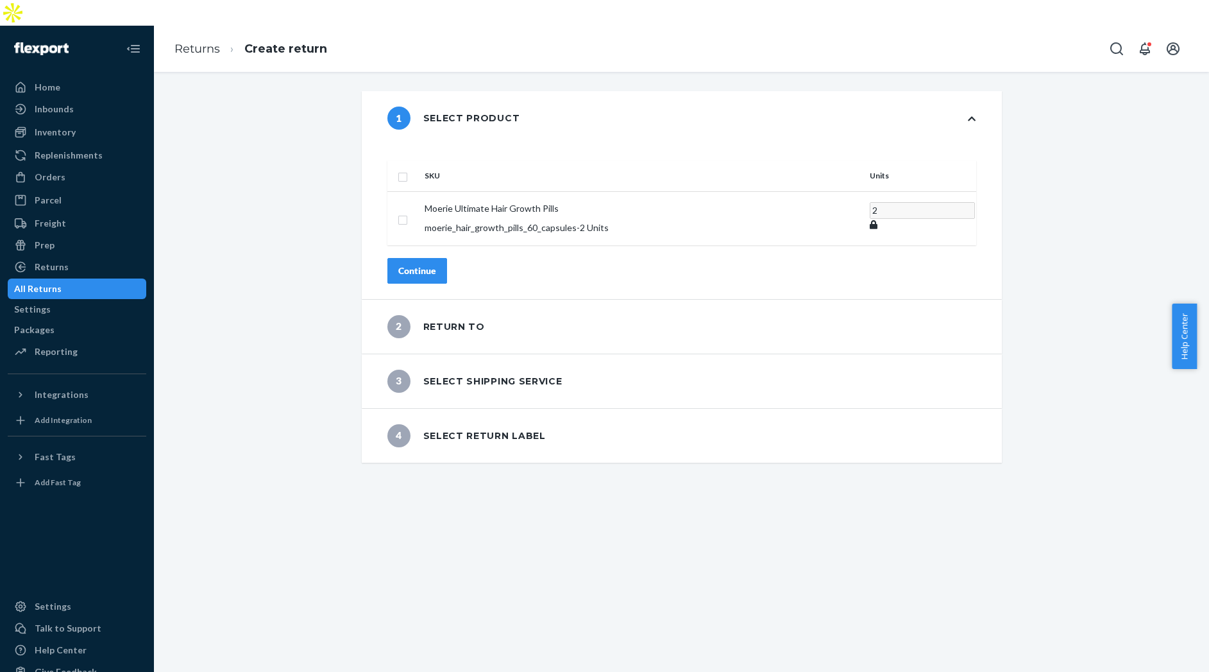
click at [408, 169] on input "checkbox" at bounding box center [403, 175] width 10 height 13
checkbox input "true"
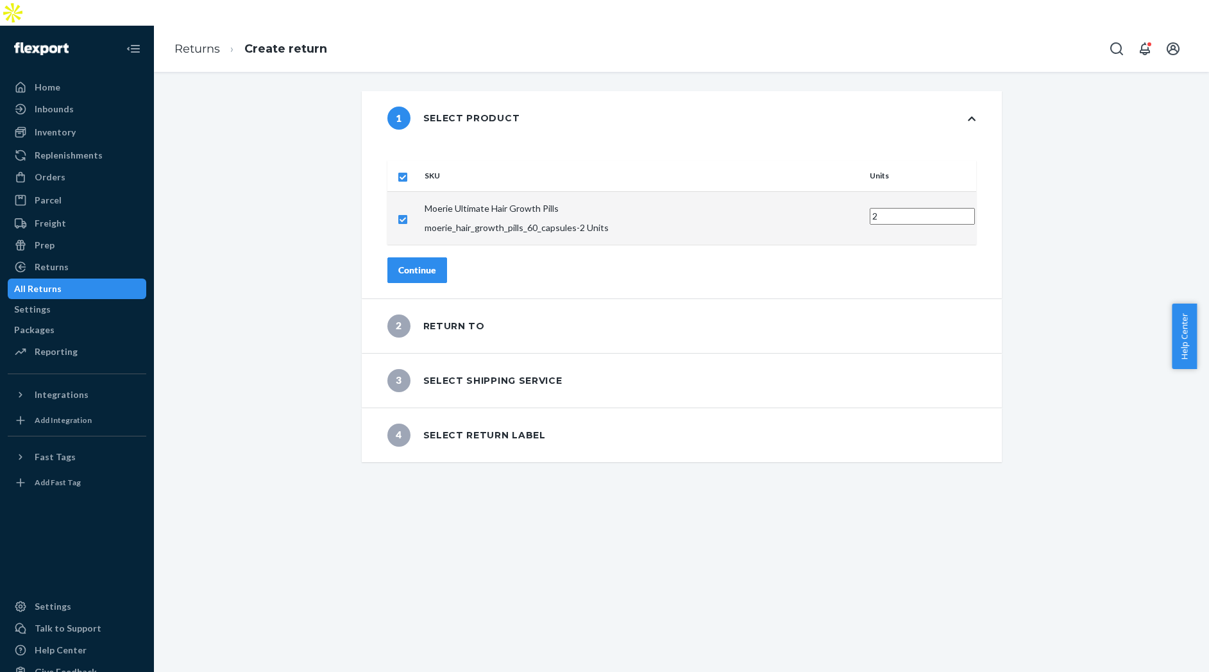
click at [429, 257] on button "Continue" at bounding box center [417, 270] width 60 height 26
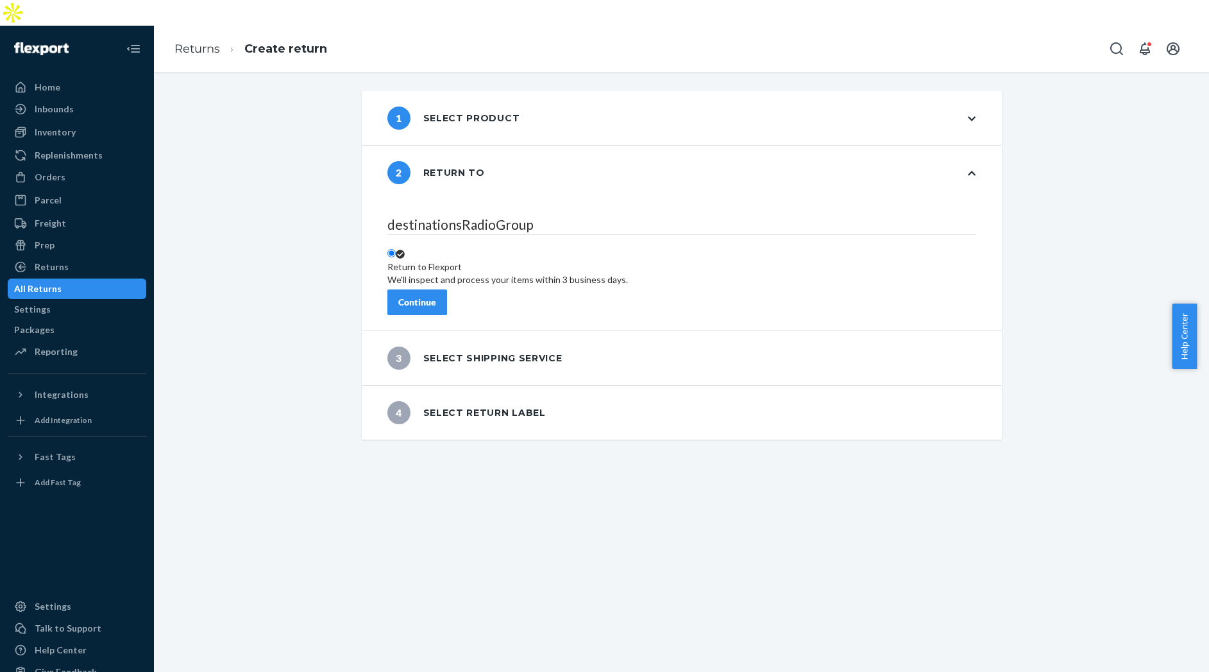
drag, startPoint x: 447, startPoint y: 267, endPoint x: 627, endPoint y: 337, distance: 193.1
click at [436, 296] on div "Continue" at bounding box center [417, 302] width 38 height 13
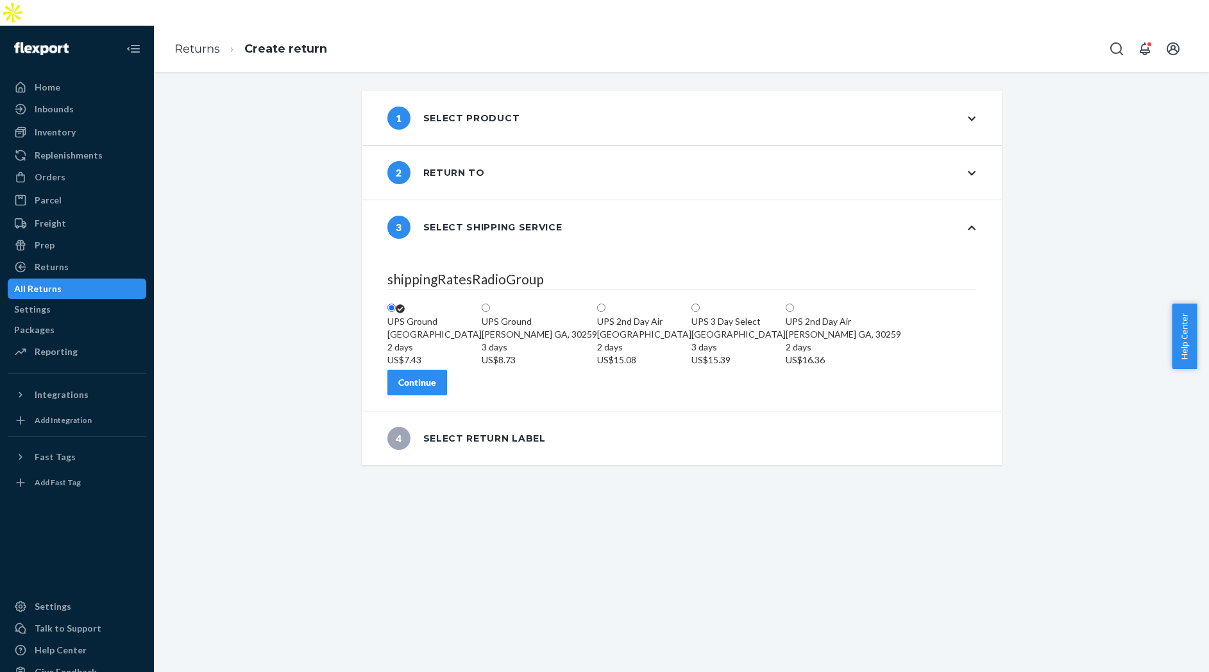
drag, startPoint x: 440, startPoint y: 428, endPoint x: 681, endPoint y: 534, distance: 263.7
click at [436, 389] on div "Continue" at bounding box center [417, 382] width 38 height 13
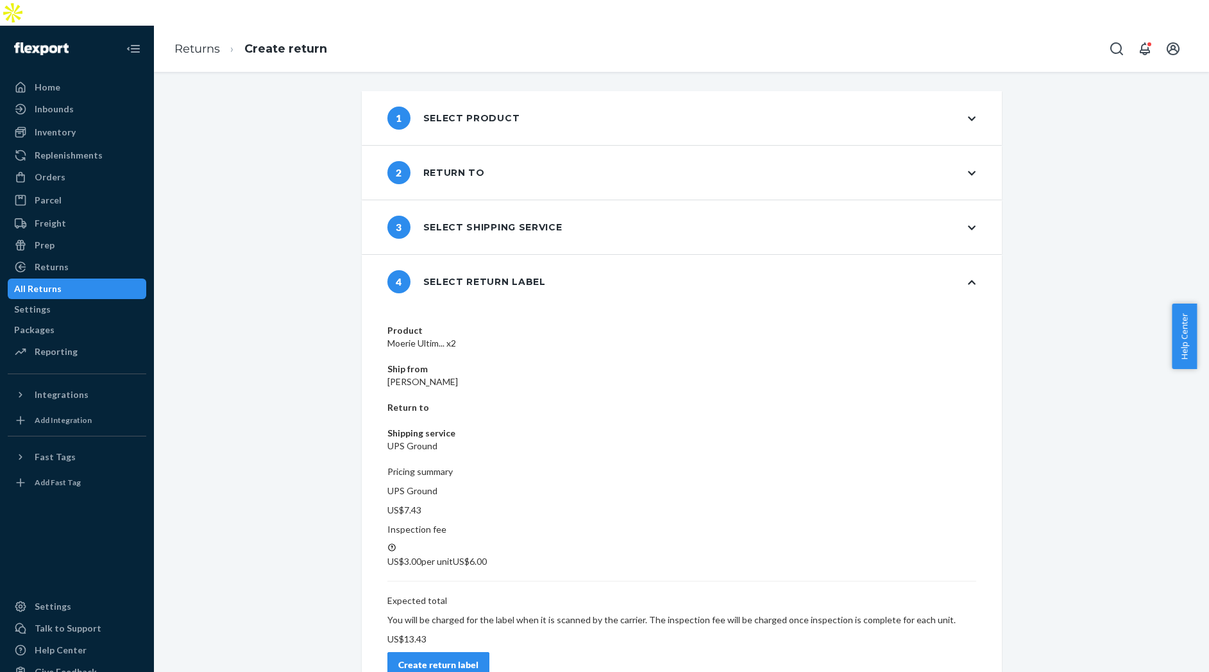
click at [479, 658] on div "Create return label" at bounding box center [438, 664] width 80 height 13
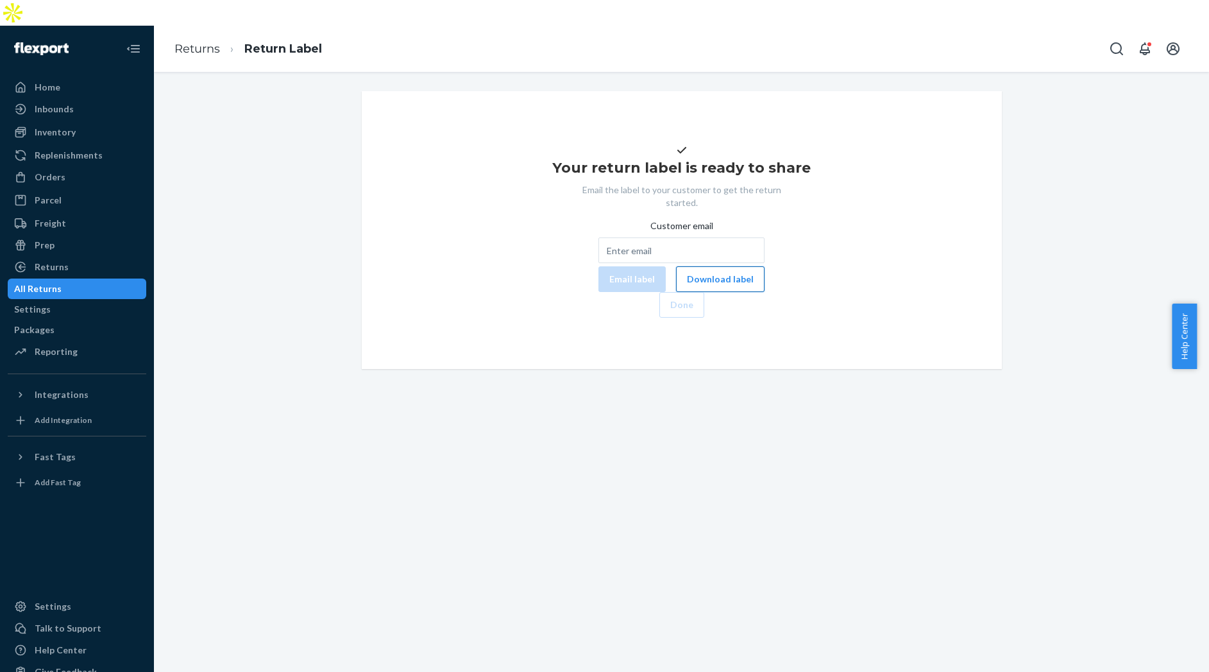
click at [676, 279] on button "Download label" at bounding box center [720, 279] width 89 height 26
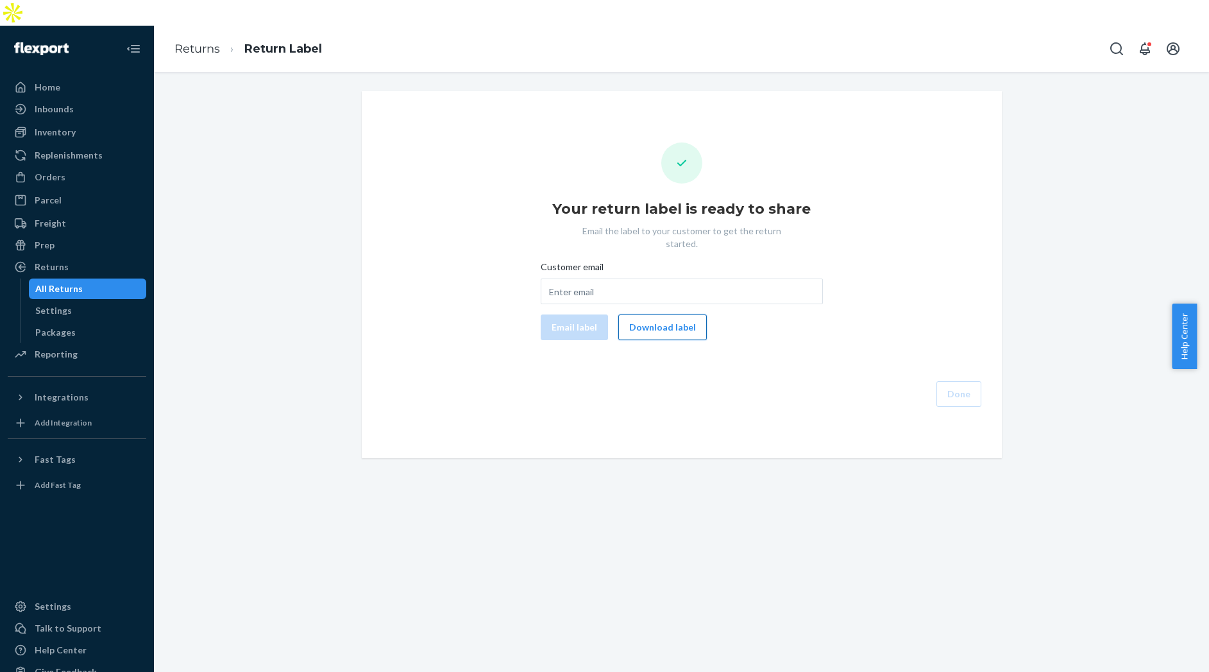
click at [672, 314] on button "Download label" at bounding box center [662, 327] width 89 height 26
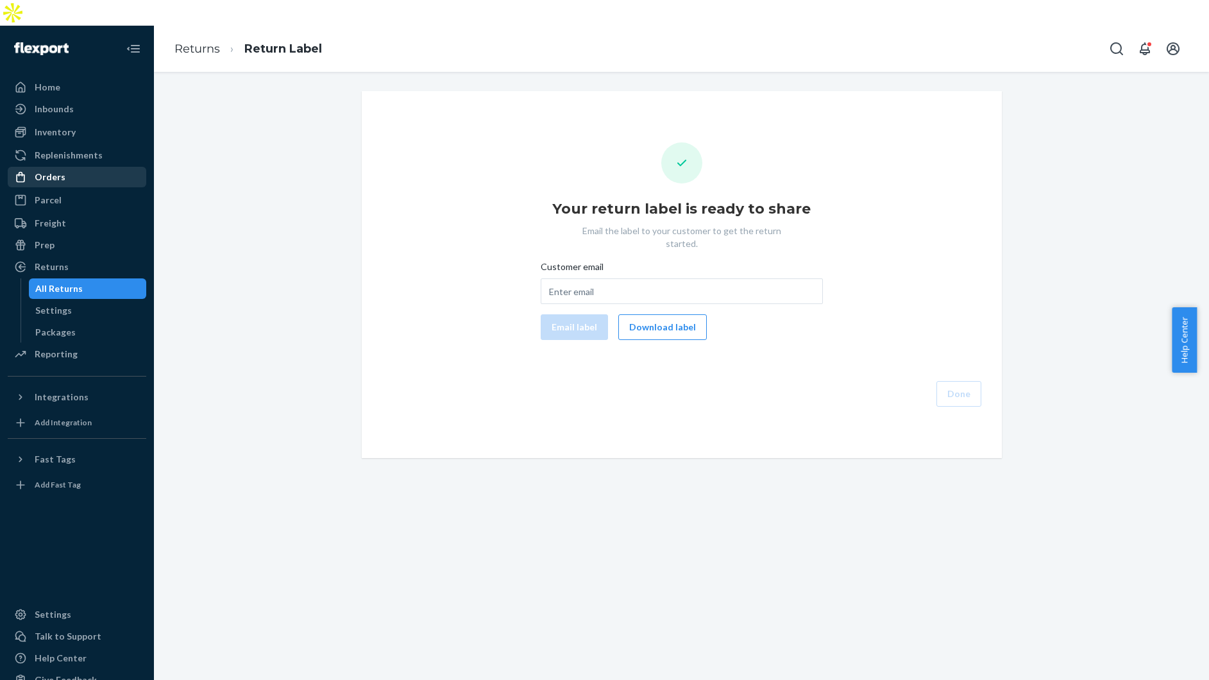
click at [60, 171] on div "Orders" at bounding box center [50, 177] width 31 height 13
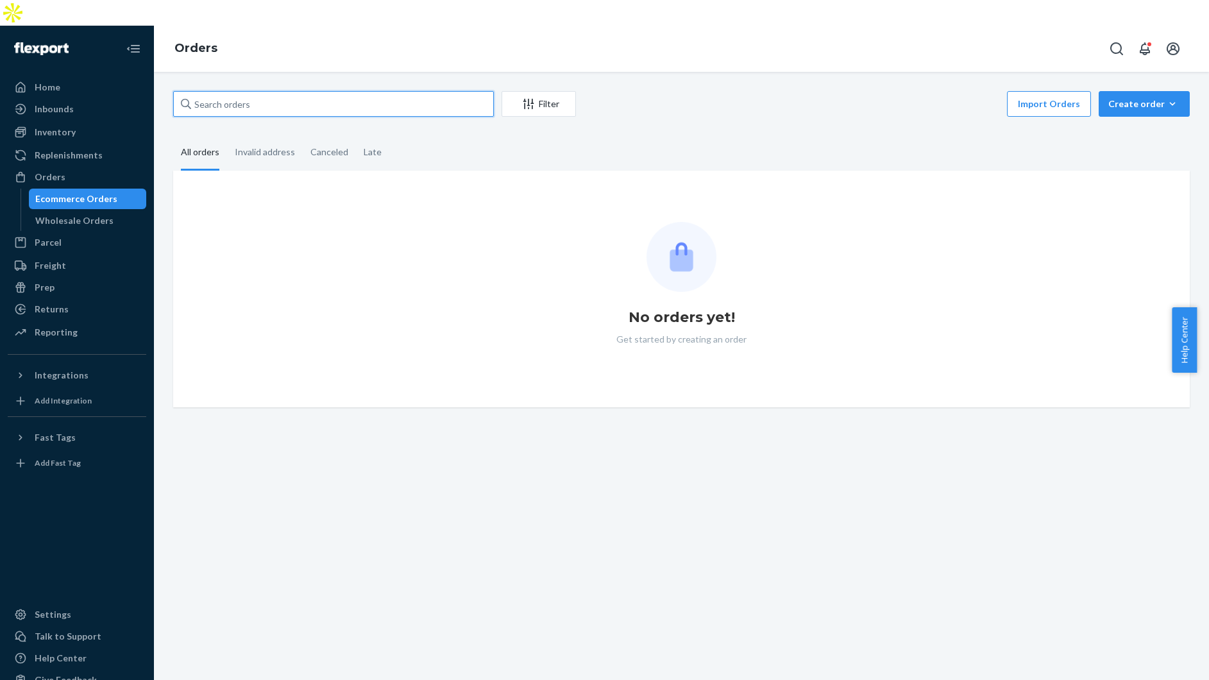
click at [226, 91] on input "text" at bounding box center [333, 104] width 321 height 26
paste input "Valerie Sutherland"
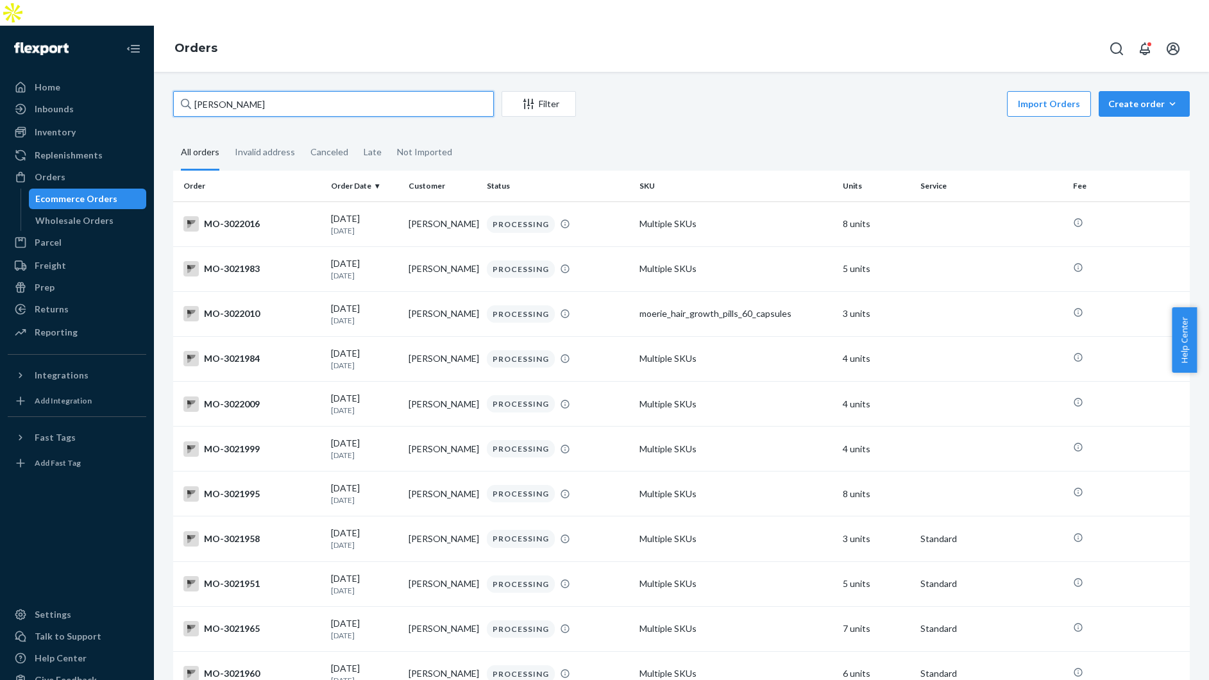
click at [210, 91] on input "Valerie Sutherland" at bounding box center [333, 104] width 321 height 26
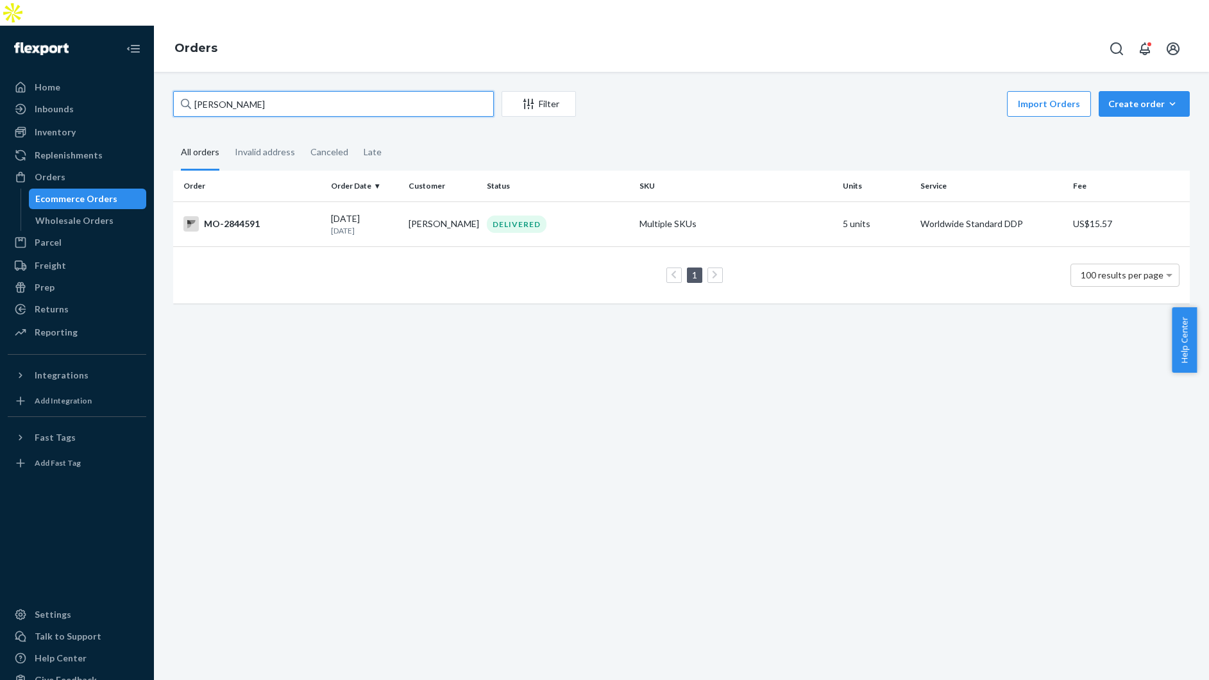
type input "Valerie Sutherland"
click at [299, 26] on div "Orders" at bounding box center [681, 49] width 1055 height 46
click at [354, 225] on p "1 month ago" at bounding box center [365, 230] width 68 height 11
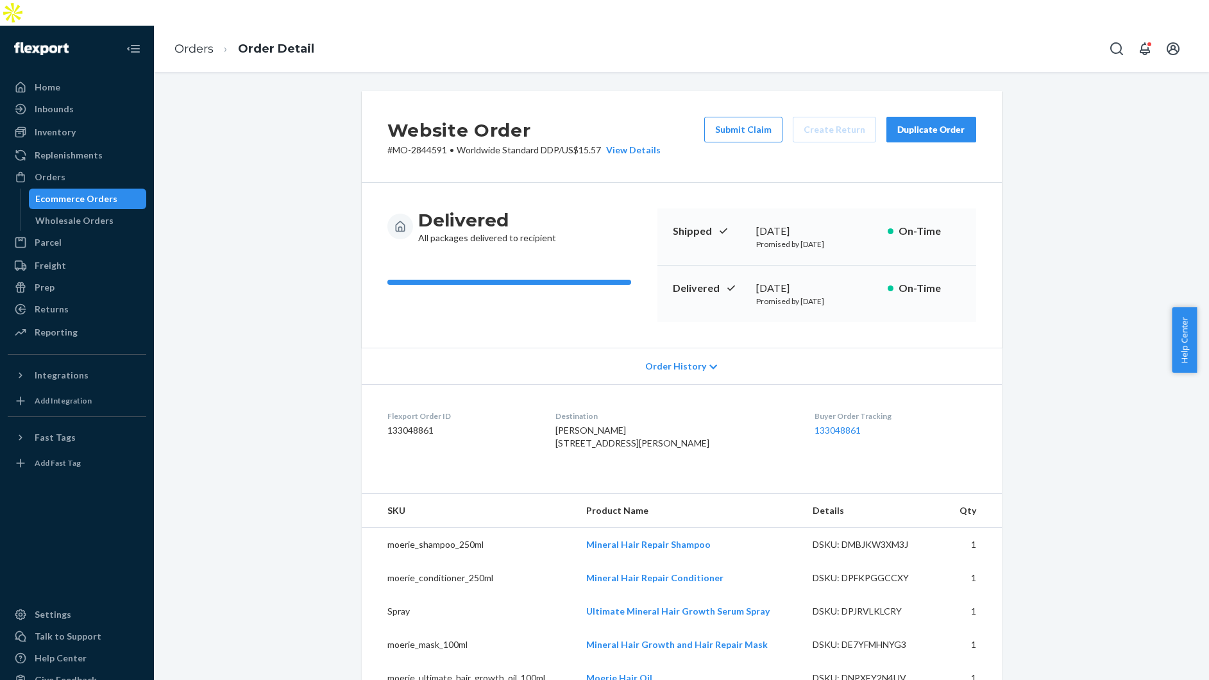
drag, startPoint x: 183, startPoint y: 244, endPoint x: 213, endPoint y: 249, distance: 29.8
click at [188, 242] on div "Website Order # MO-2844591 • Worldwide Standard DDP / US$15.57 View Details Sub…" at bounding box center [682, 604] width 1036 height 1026
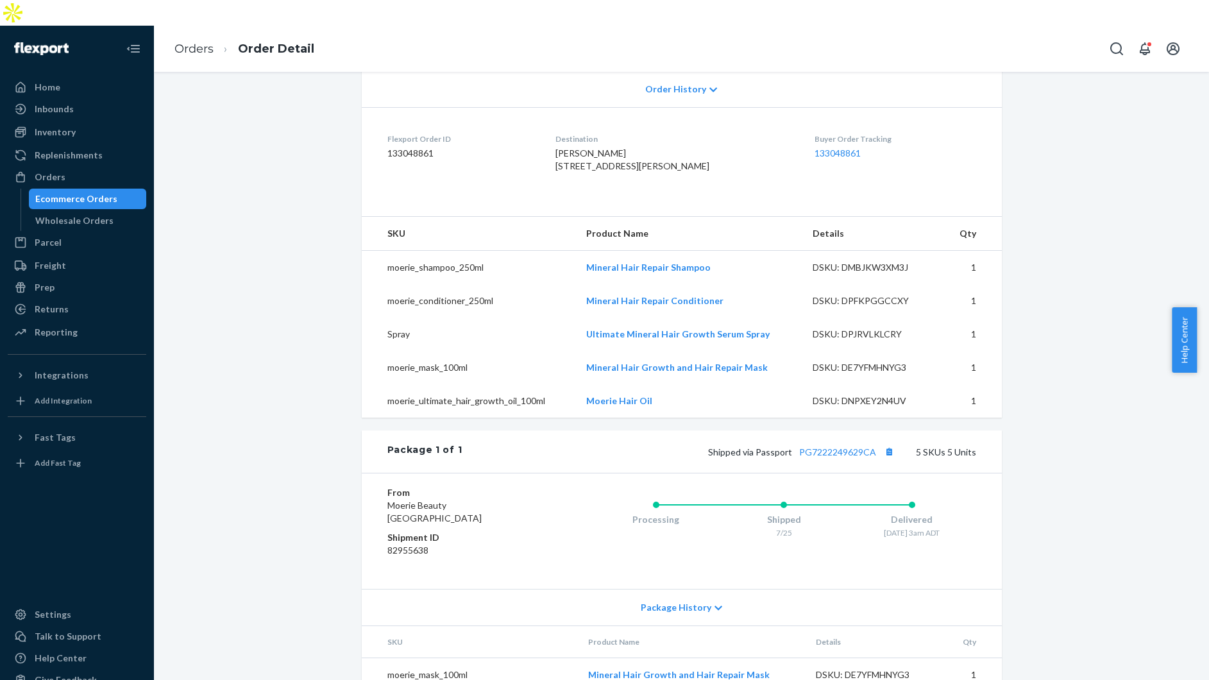
scroll to position [439, 0]
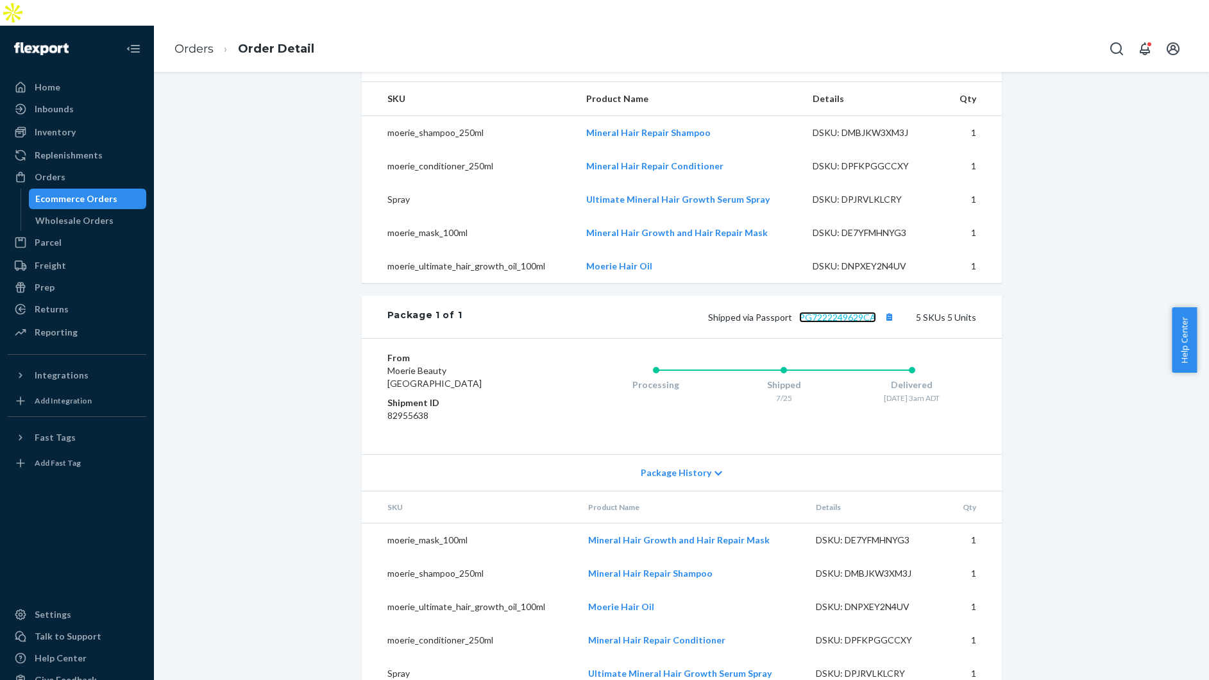
drag, startPoint x: 822, startPoint y: 287, endPoint x: 806, endPoint y: 284, distance: 16.4
click at [822, 312] on link "PG7222249629CA" at bounding box center [837, 317] width 77 height 11
